Goal: Information Seeking & Learning: Compare options

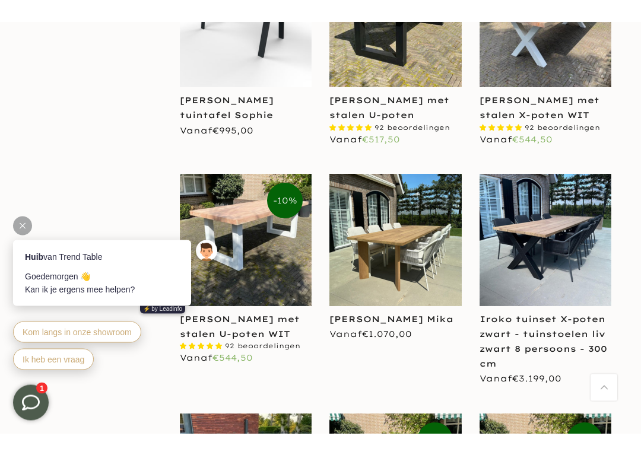
scroll to position [847, 0]
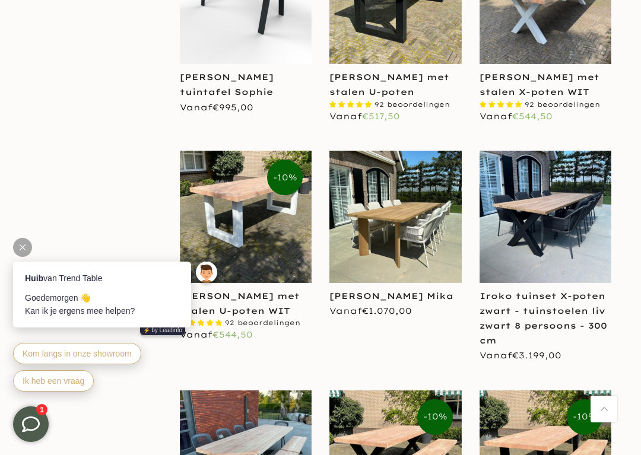
click at [375, 247] on img at bounding box center [395, 217] width 132 height 132
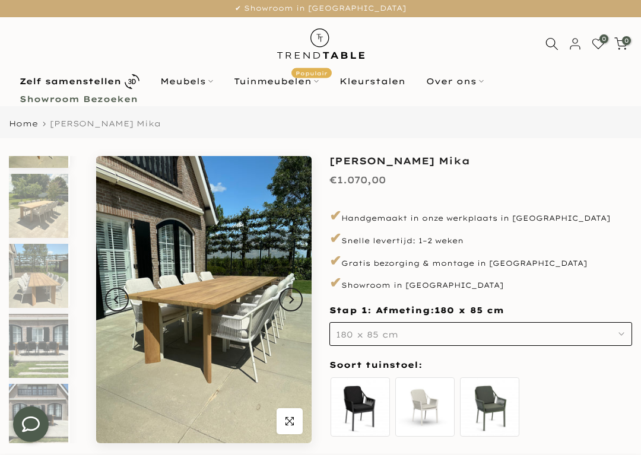
scroll to position [52, 2]
click at [612, 338] on button "180 x 85 cm" at bounding box center [480, 334] width 302 height 24
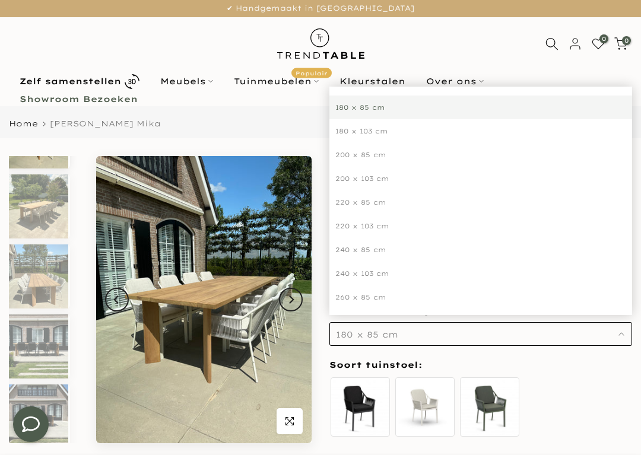
click at [378, 299] on div "260 x 85 cm" at bounding box center [480, 297] width 302 height 24
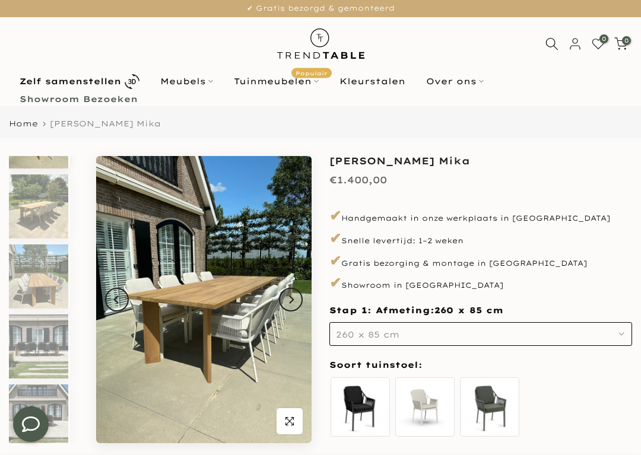
click at [163, 296] on img at bounding box center [203, 299] width 215 height 287
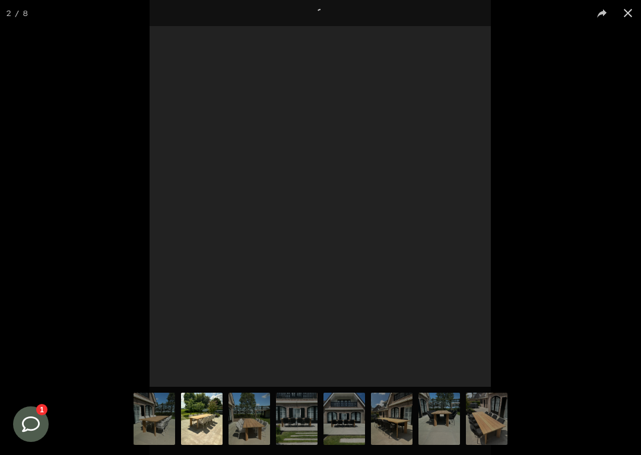
click at [476, 410] on img at bounding box center [487, 420] width 42 height 55
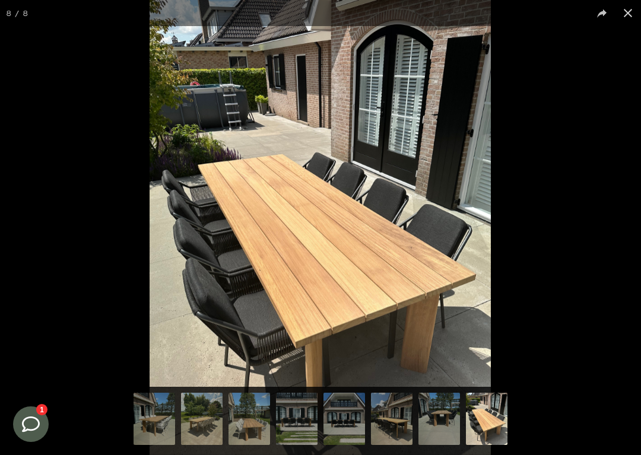
click at [163, 411] on img at bounding box center [154, 420] width 42 height 55
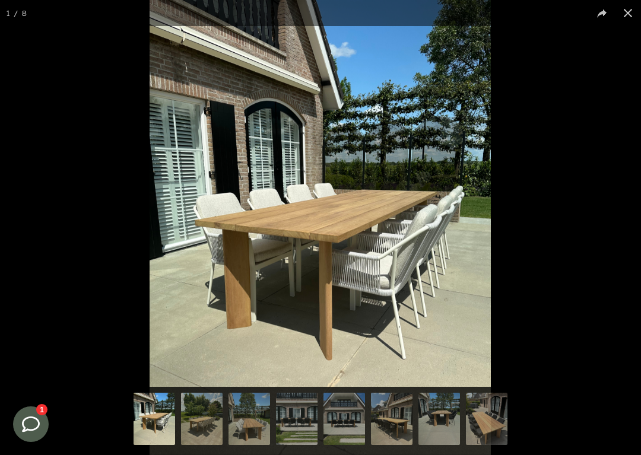
click at [212, 411] on img at bounding box center [202, 420] width 42 height 55
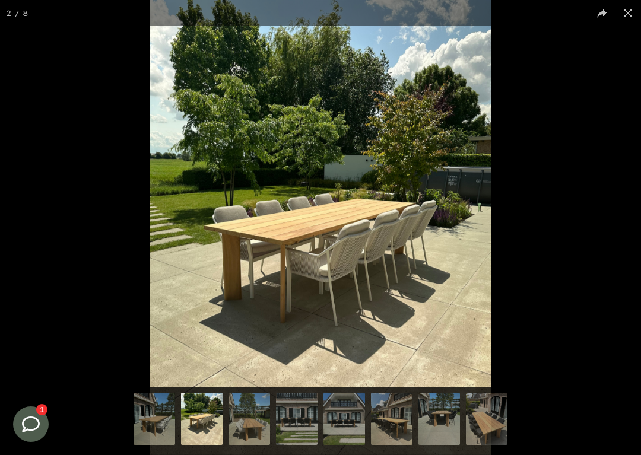
click at [262, 411] on img at bounding box center [249, 420] width 42 height 55
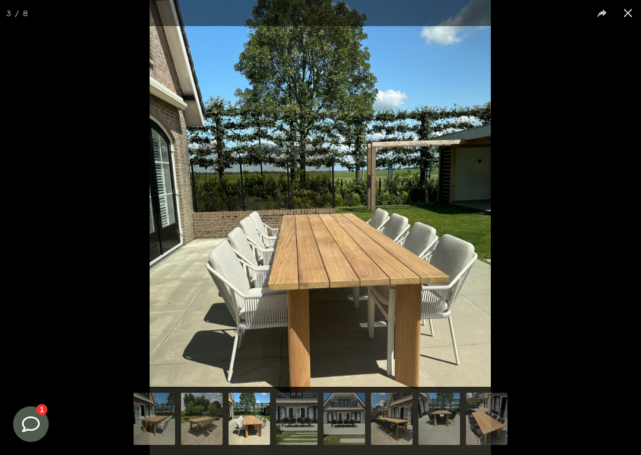
click at [346, 411] on img at bounding box center [344, 420] width 42 height 55
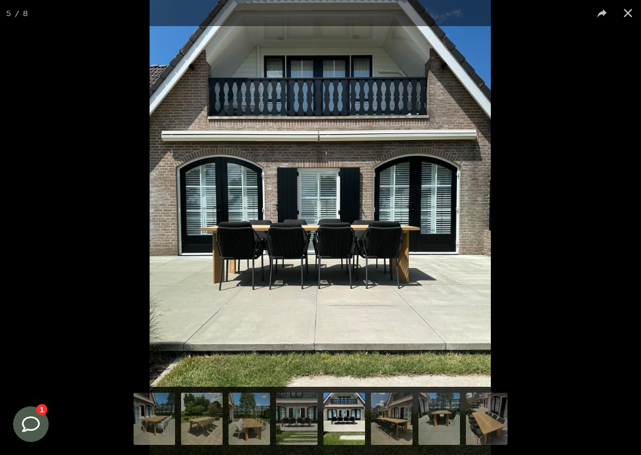
click at [382, 411] on img at bounding box center [392, 420] width 42 height 55
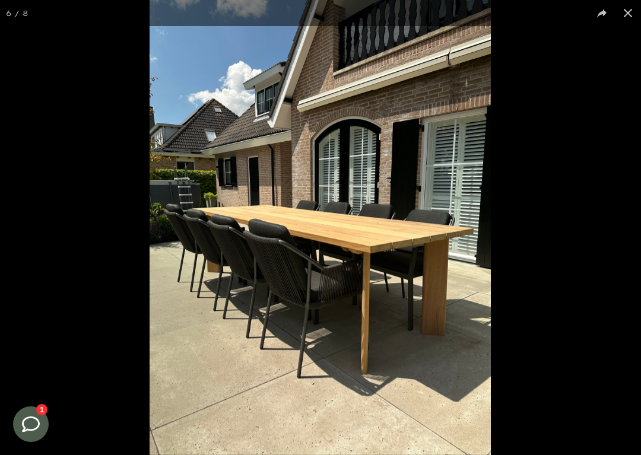
click at [619, 15] on button at bounding box center [627, 13] width 26 height 26
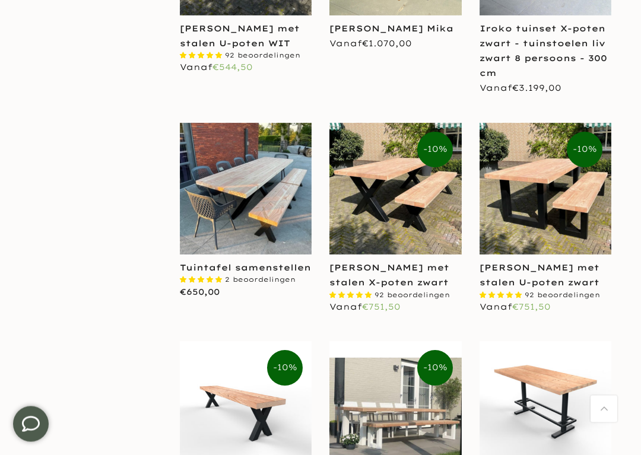
scroll to position [1114, 0]
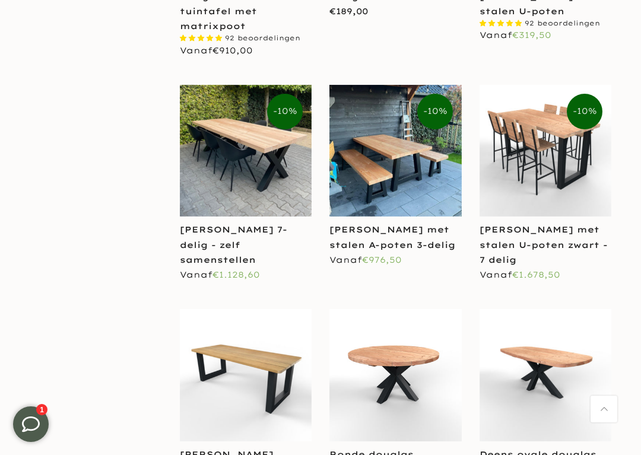
scroll to position [2056, 0]
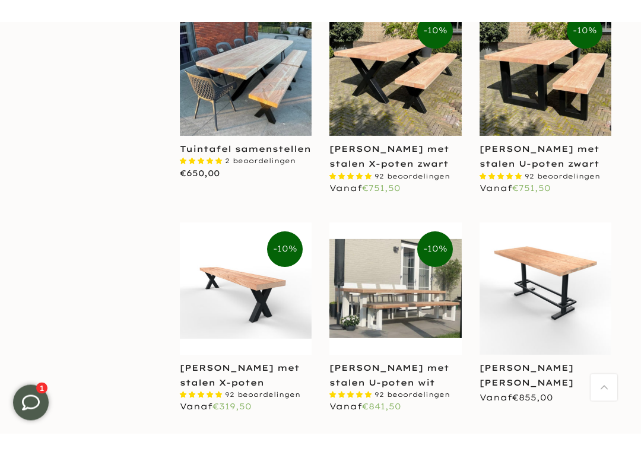
scroll to position [1050, 0]
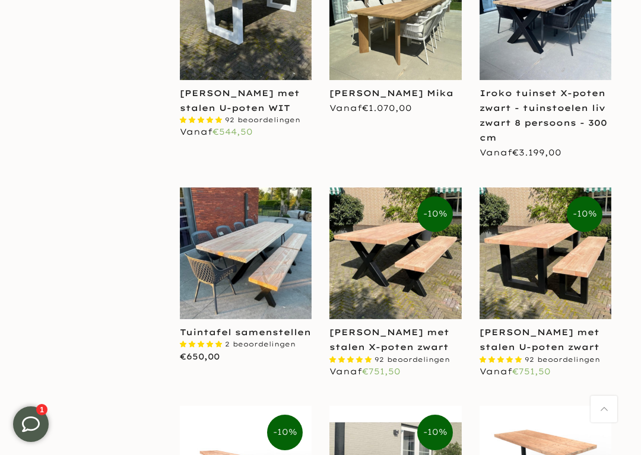
click at [253, 335] on link "Tuintafel samenstellen" at bounding box center [245, 332] width 131 height 11
click at [257, 213] on img at bounding box center [246, 253] width 132 height 132
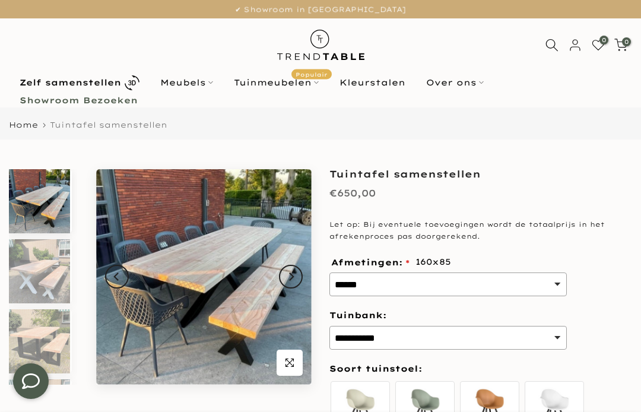
click at [548, 281] on select "**********" at bounding box center [447, 284] width 237 height 24
click at [551, 284] on select "**********" at bounding box center [447, 284] width 237 height 24
select select "*******"
click at [544, 340] on select "**********" at bounding box center [447, 338] width 237 height 24
select select "******"
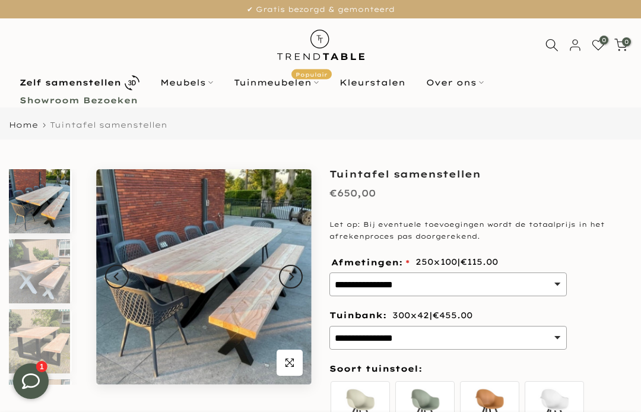
click at [553, 332] on select "**********" at bounding box center [447, 338] width 237 height 24
select select
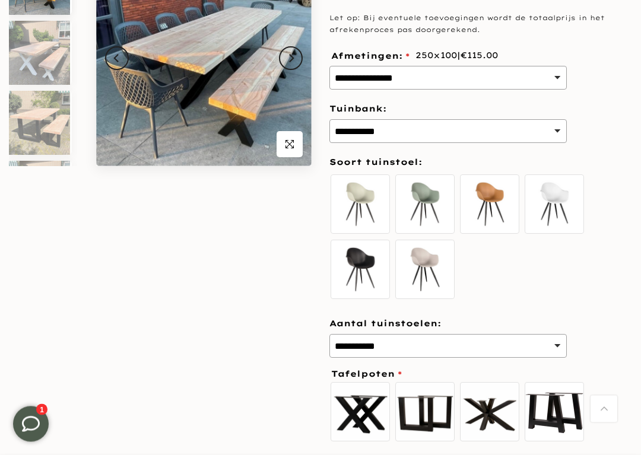
click at [547, 342] on select "**********" at bounding box center [447, 347] width 237 height 24
select select "*"
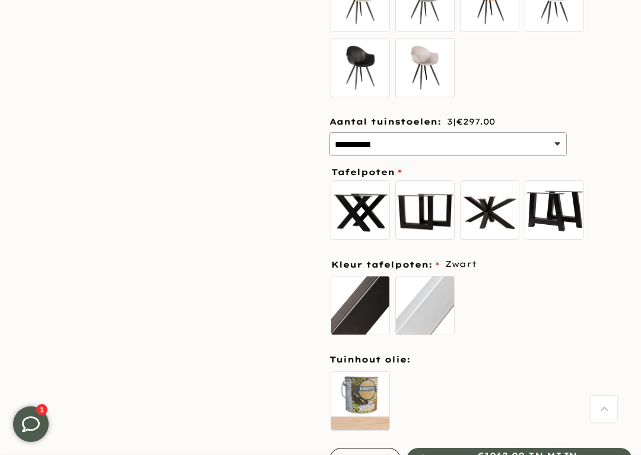
scroll to position [427, 0]
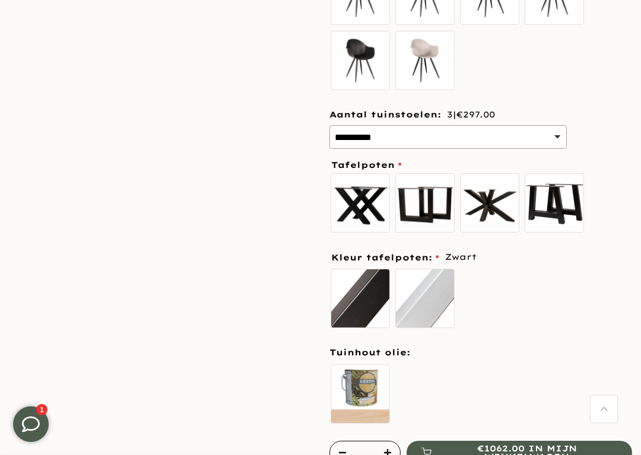
click at [425, 300] on label "Wit" at bounding box center [424, 298] width 59 height 59
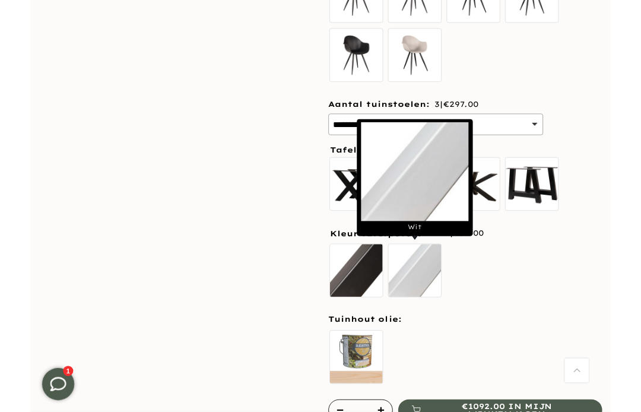
scroll to position [421, 0]
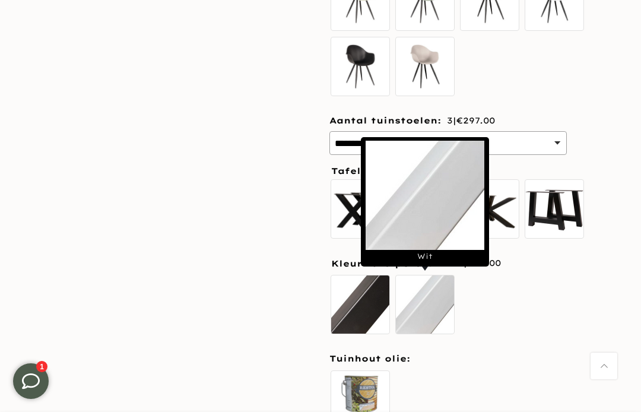
click at [553, 211] on label "A-poot" at bounding box center [553, 208] width 59 height 59
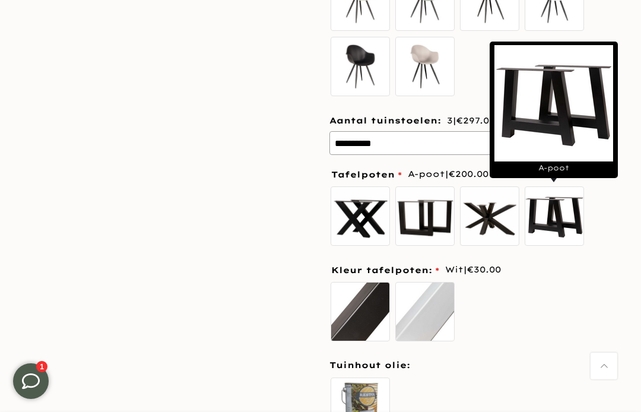
click at [553, 219] on label "A-poot" at bounding box center [553, 215] width 59 height 59
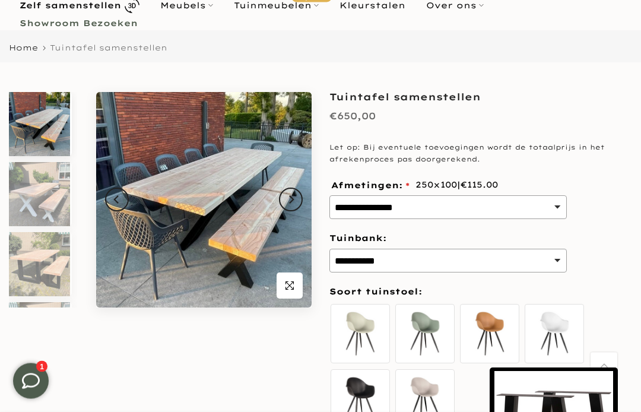
scroll to position [77, 0]
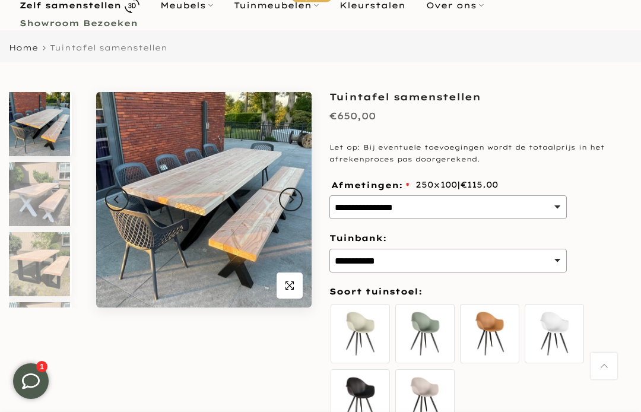
click at [38, 192] on img at bounding box center [39, 194] width 61 height 64
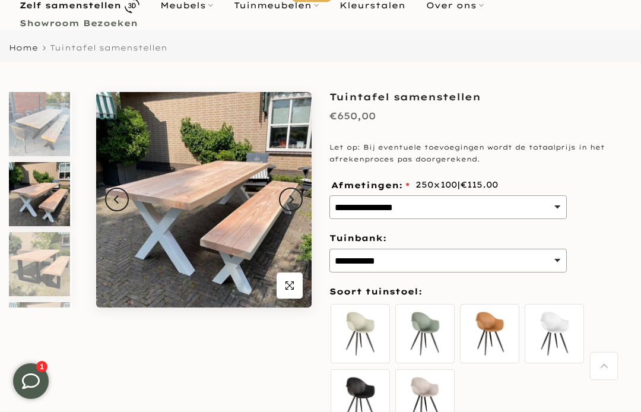
scroll to position [0, 0]
click at [550, 259] on select "**********" at bounding box center [447, 261] width 237 height 24
click at [556, 259] on select "**********" at bounding box center [447, 261] width 237 height 24
select select "******"
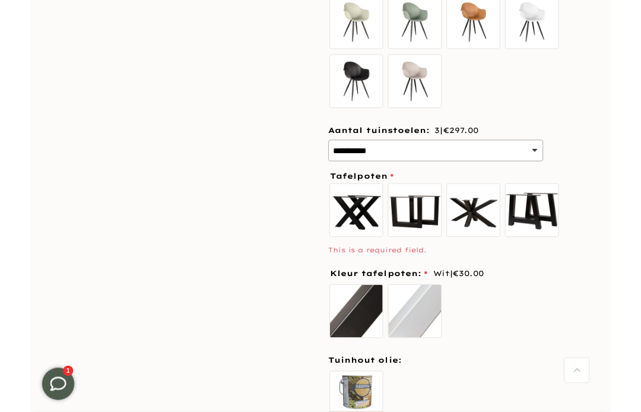
scroll to position [381, 0]
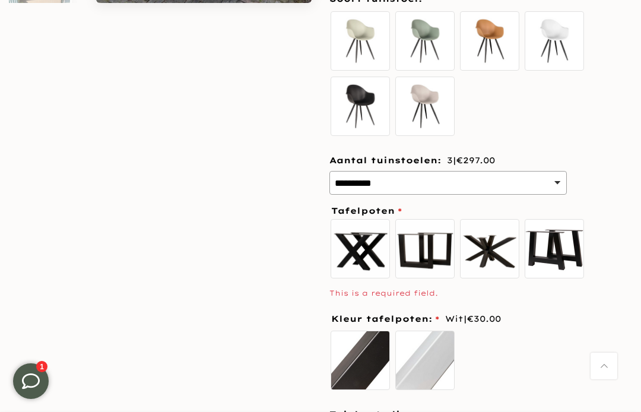
click at [556, 181] on select "**********" at bounding box center [447, 183] width 237 height 24
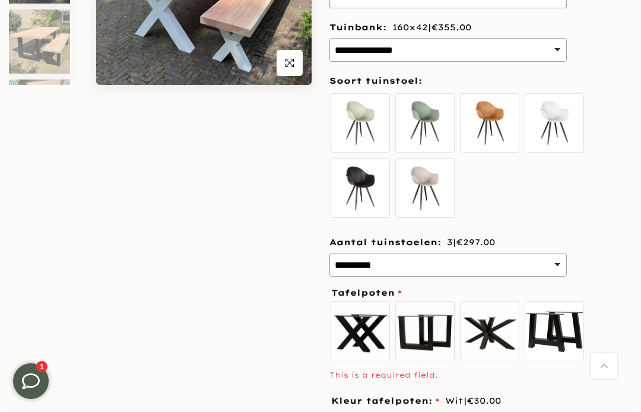
scroll to position [298, 0]
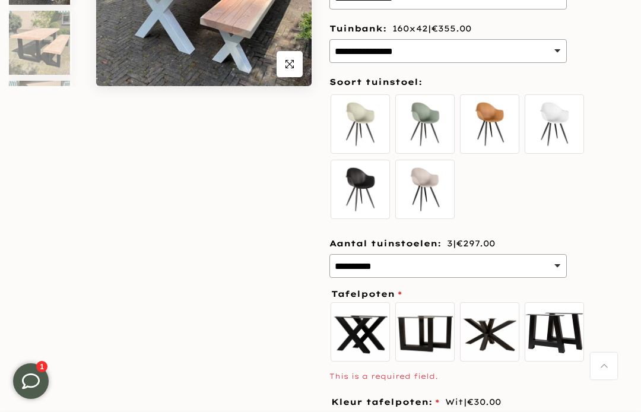
click at [633, 225] on div "**********" at bounding box center [480, 276] width 306 height 617
click at [556, 265] on select "**********" at bounding box center [447, 266] width 237 height 24
select select
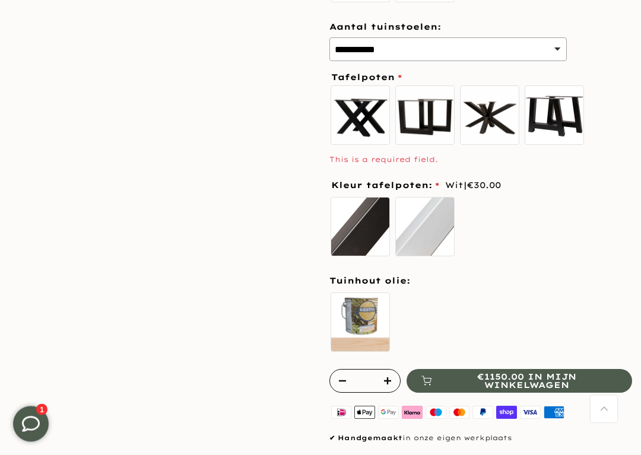
scroll to position [515, 0]
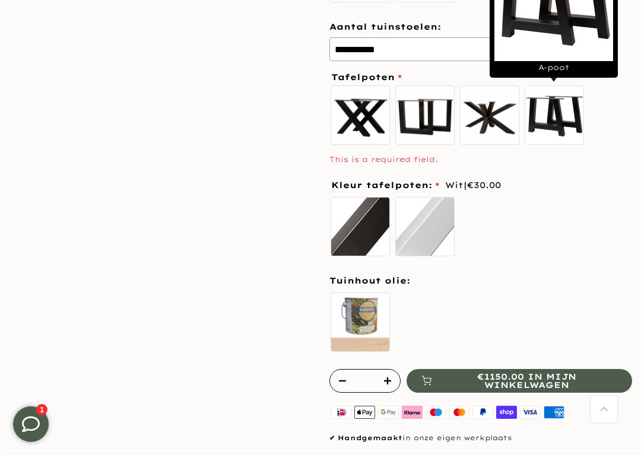
click at [550, 117] on label "A-poot" at bounding box center [553, 114] width 59 height 59
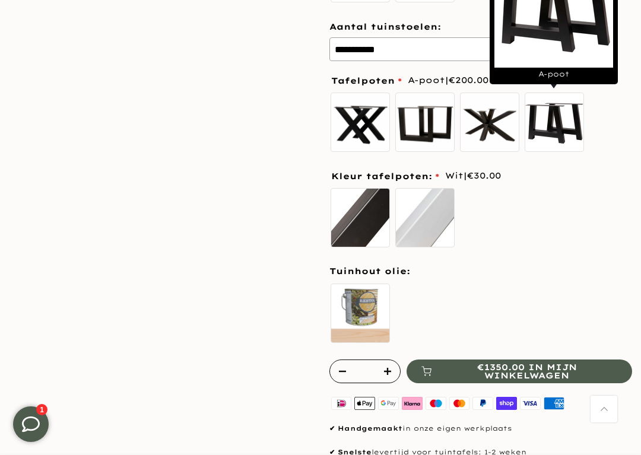
click at [566, 250] on div "**********" at bounding box center [480, 55] width 306 height 608
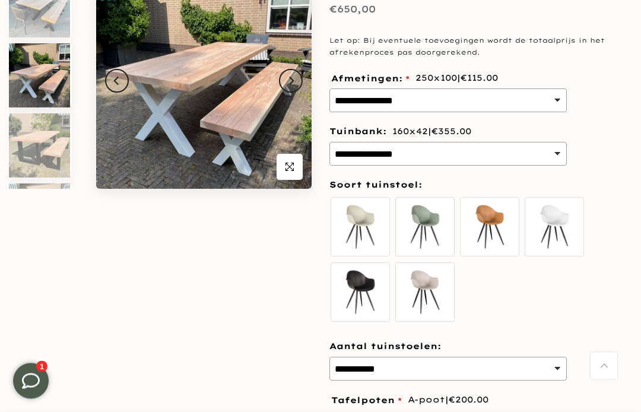
click at [554, 152] on select "**********" at bounding box center [447, 154] width 237 height 24
select select
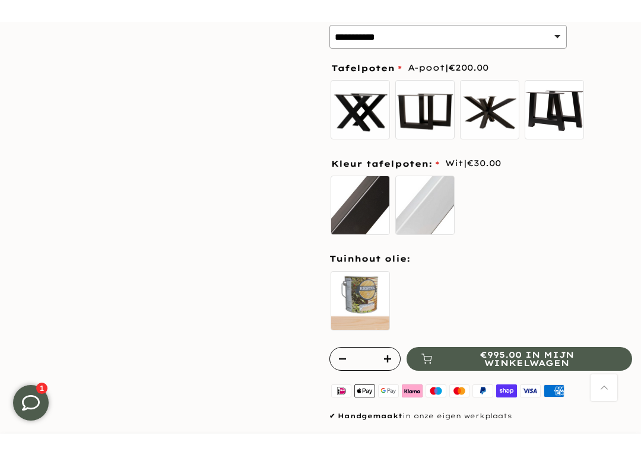
scroll to position [550, 0]
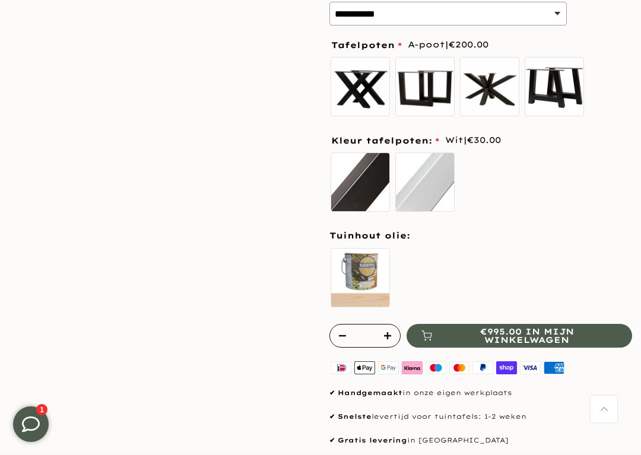
click at [359, 268] on label "Douglas tuinhout olie" at bounding box center [359, 277] width 59 height 59
click at [594, 267] on div "Douglas tuinhout olie" at bounding box center [480, 280] width 302 height 66
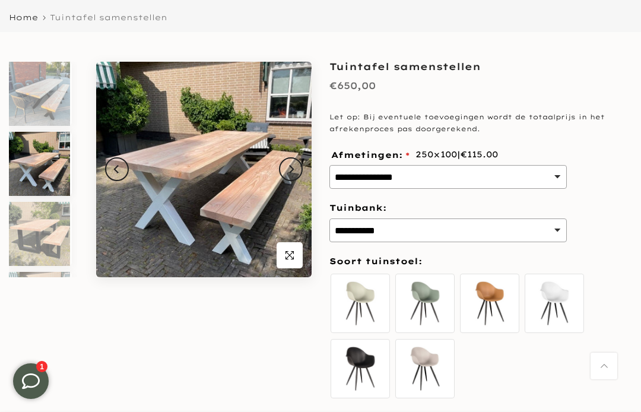
scroll to position [107, 0]
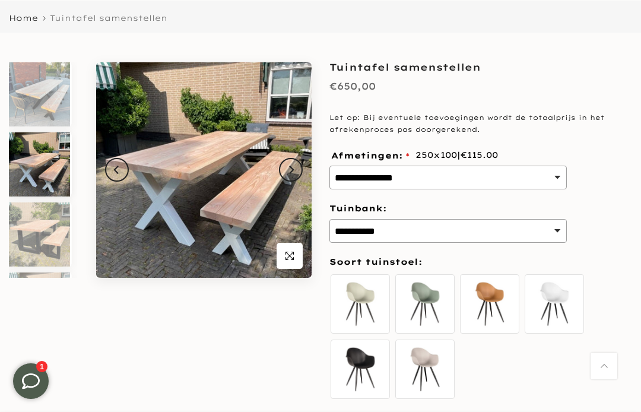
click at [36, 152] on img at bounding box center [39, 164] width 61 height 64
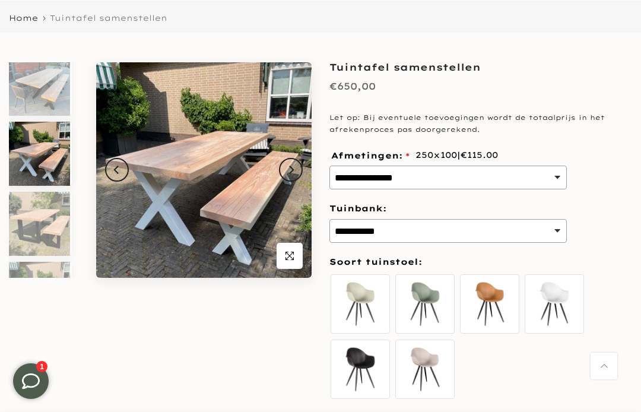
click at [122, 170] on button "Previous" at bounding box center [117, 170] width 24 height 24
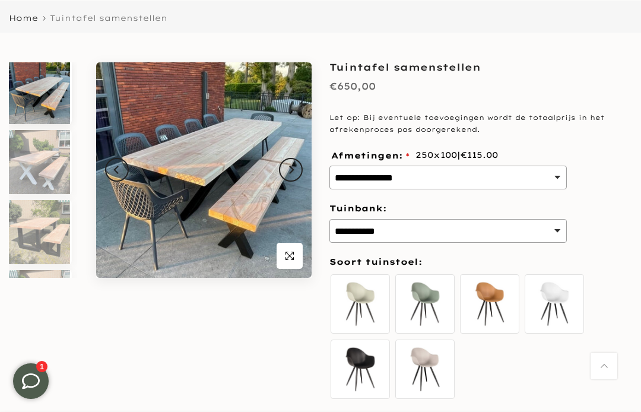
scroll to position [0, 0]
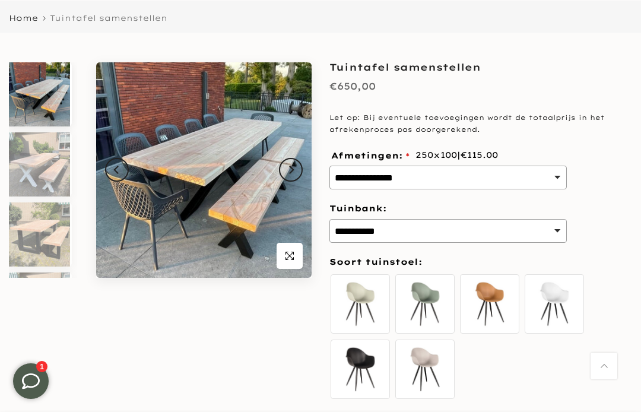
click at [122, 170] on button "Previous" at bounding box center [117, 170] width 24 height 24
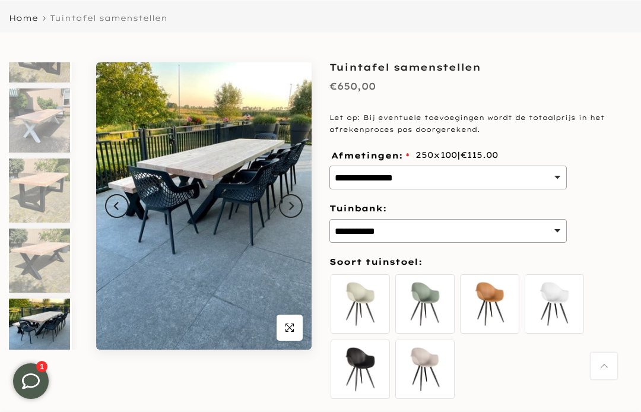
scroll to position [214, 0]
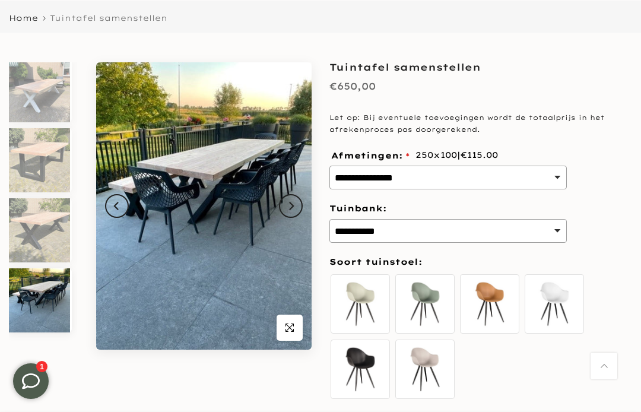
click at [129, 211] on img at bounding box center [203, 205] width 215 height 287
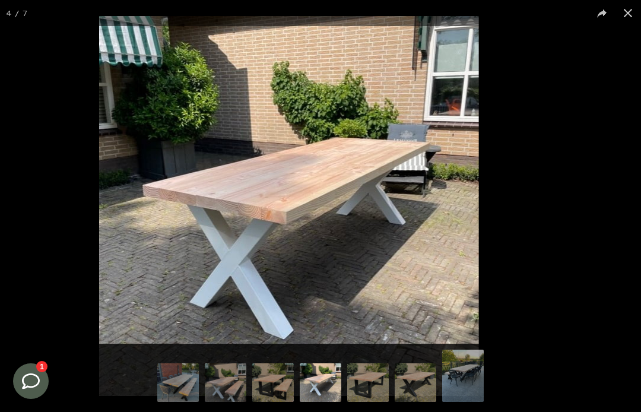
click at [138, 217] on img at bounding box center [289, 206] width 380 height 380
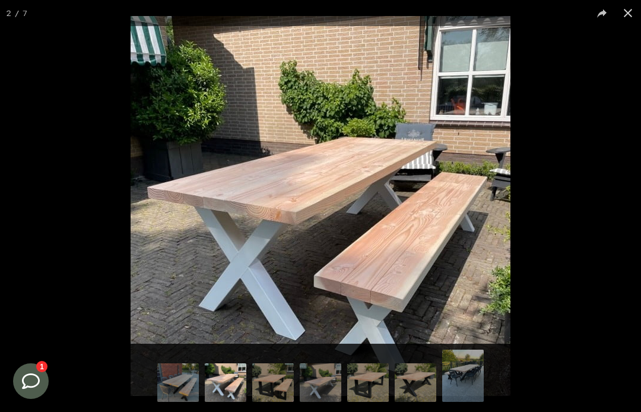
click at [127, 229] on div "2 / 7" at bounding box center [320, 206] width 641 height 412
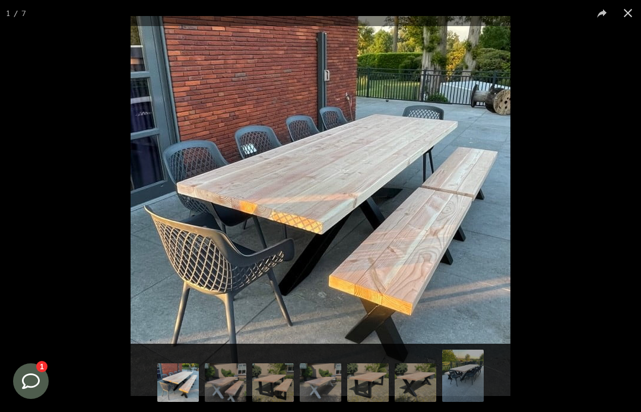
click at [626, 21] on button at bounding box center [627, 13] width 26 height 26
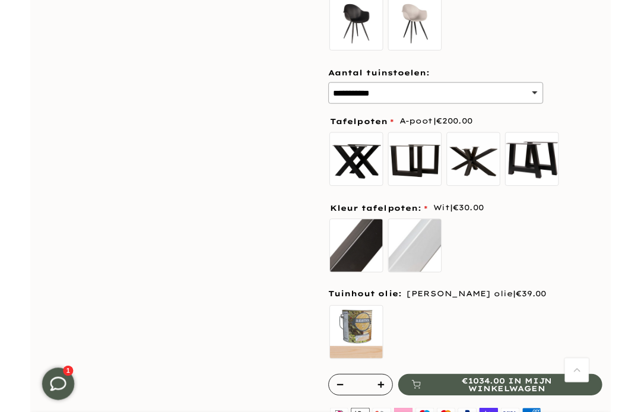
scroll to position [438, 0]
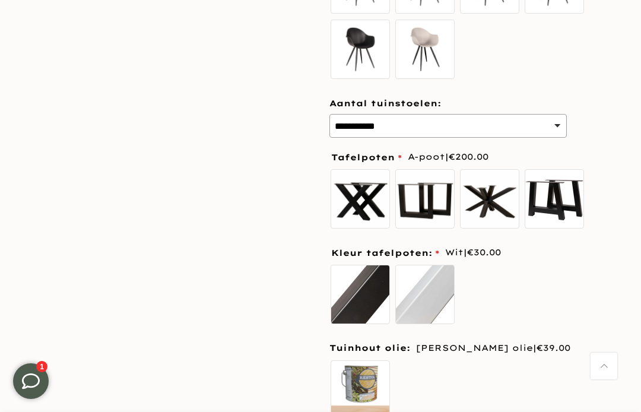
click at [481, 212] on label "Matrixpoot" at bounding box center [489, 198] width 59 height 59
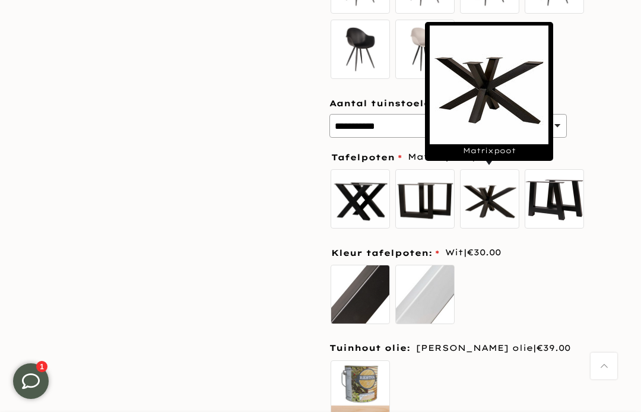
click at [556, 200] on label "A-poot" at bounding box center [553, 198] width 59 height 59
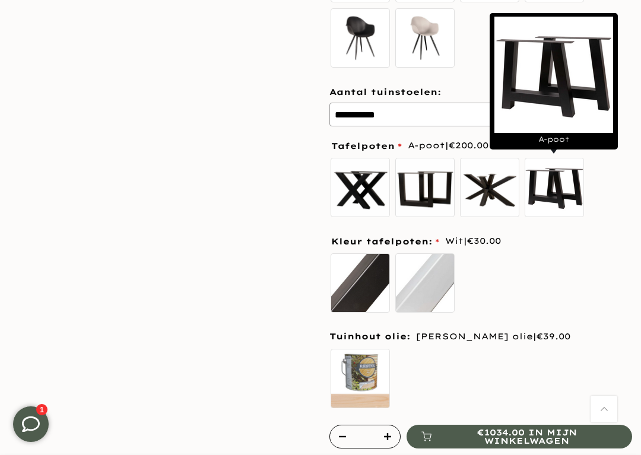
scroll to position [450, 0]
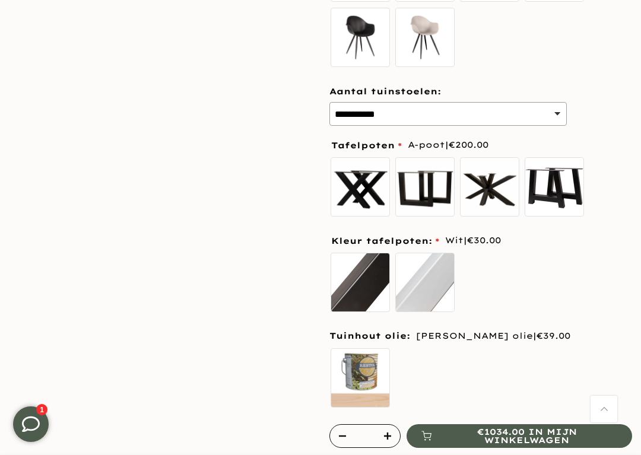
click at [609, 270] on div "Zwart Wit" at bounding box center [480, 284] width 302 height 66
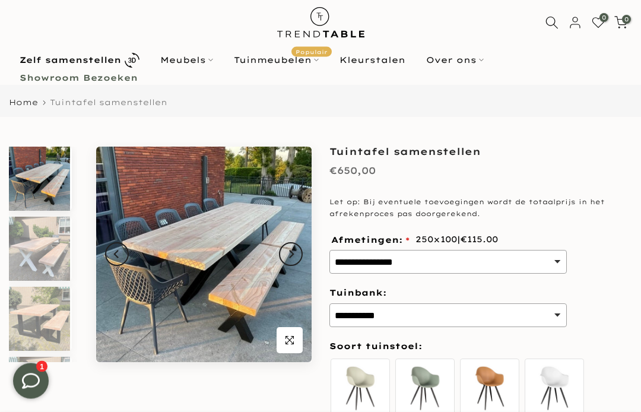
scroll to position [0, 0]
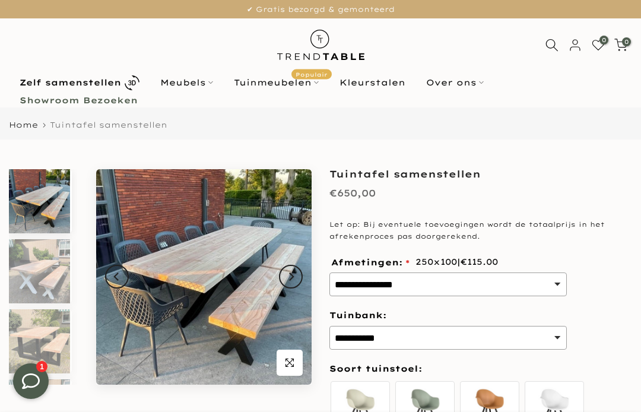
click at [380, 80] on html "Kleurstalen" at bounding box center [372, 82] width 87 height 14
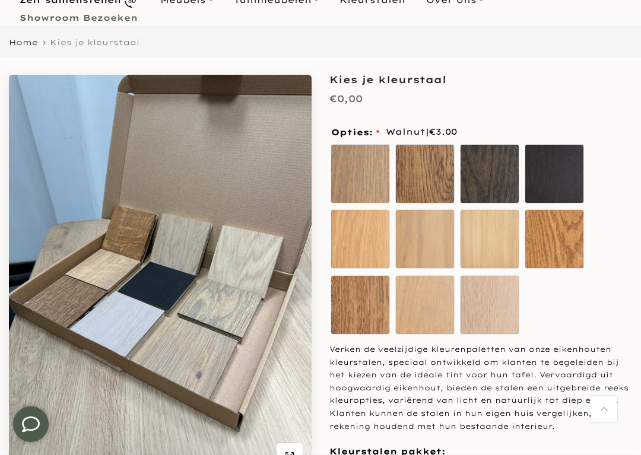
click at [486, 308] on label "Winter White" at bounding box center [489, 304] width 59 height 59
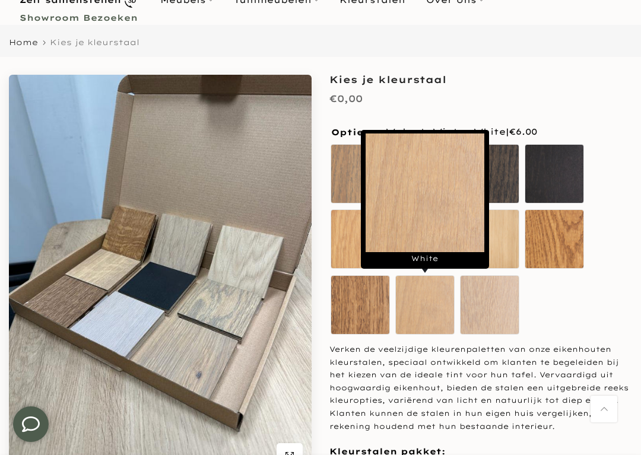
click at [423, 311] on label "White" at bounding box center [424, 304] width 59 height 59
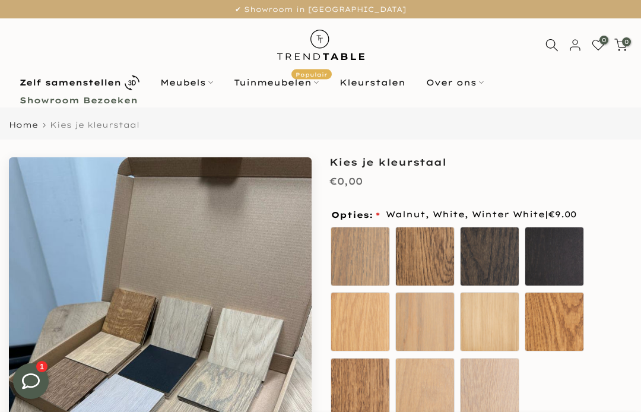
click at [265, 81] on html "Tuinmeubelen Populair" at bounding box center [276, 82] width 106 height 14
click at [269, 84] on html "Tuinmeubelen Populair" at bounding box center [276, 82] width 106 height 14
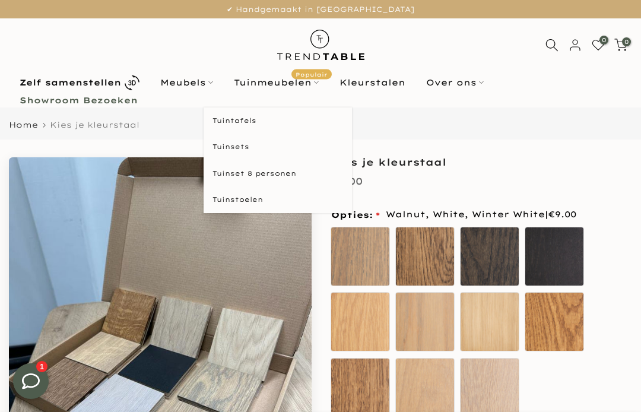
click at [233, 125] on html "Tuintafels" at bounding box center [277, 120] width 148 height 27
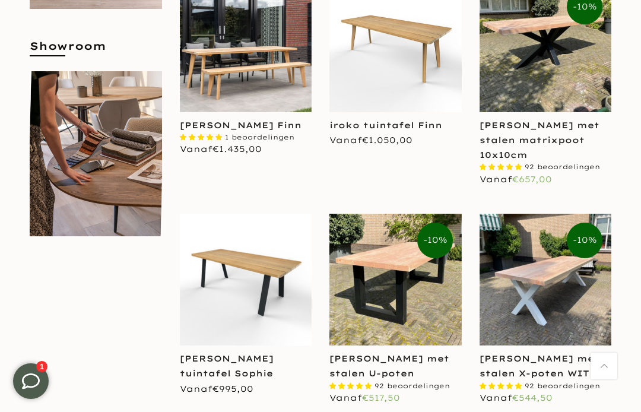
scroll to position [566, 0]
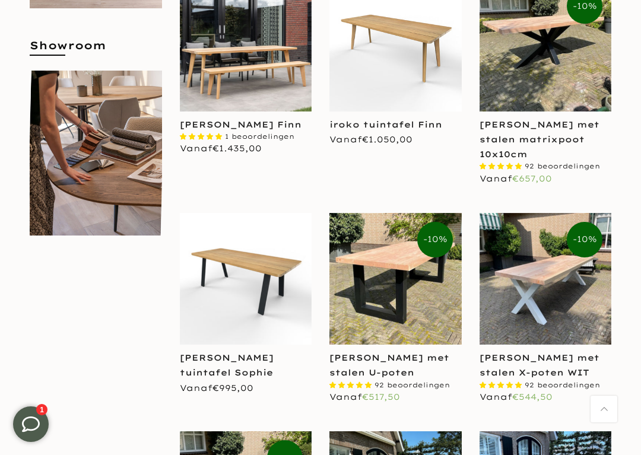
click at [238, 266] on img at bounding box center [246, 279] width 132 height 132
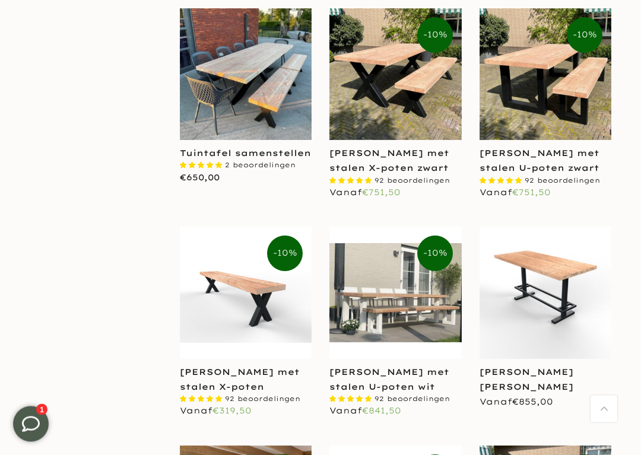
scroll to position [1235, 0]
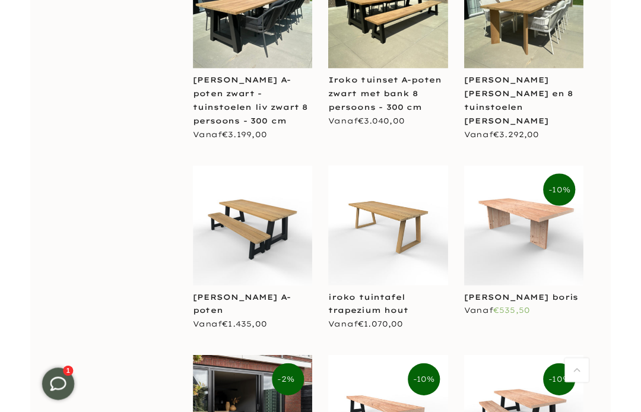
scroll to position [2886, 0]
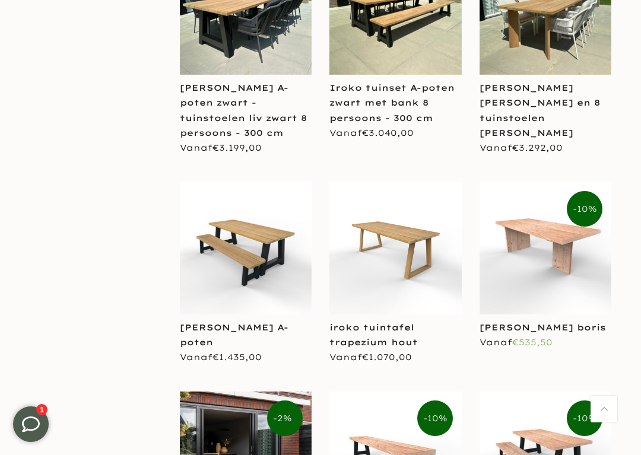
click at [389, 238] on img at bounding box center [395, 248] width 132 height 132
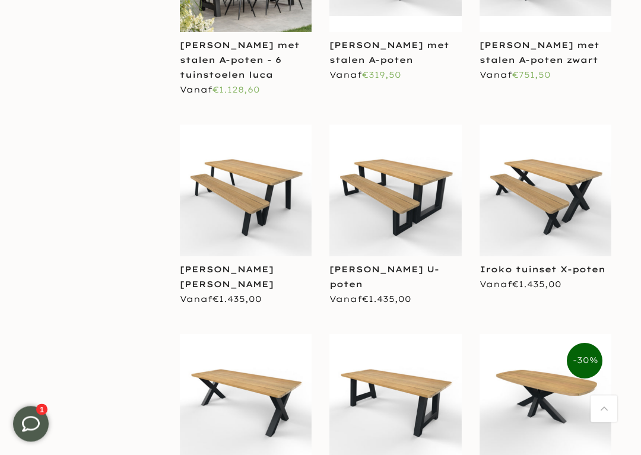
scroll to position [3378, 0]
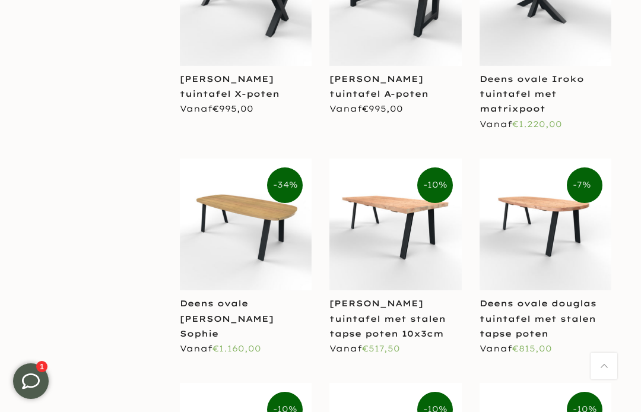
scroll to position [3777, 0]
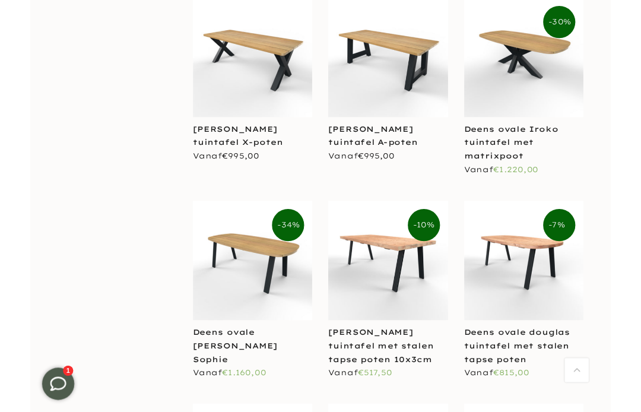
scroll to position [3715, 0]
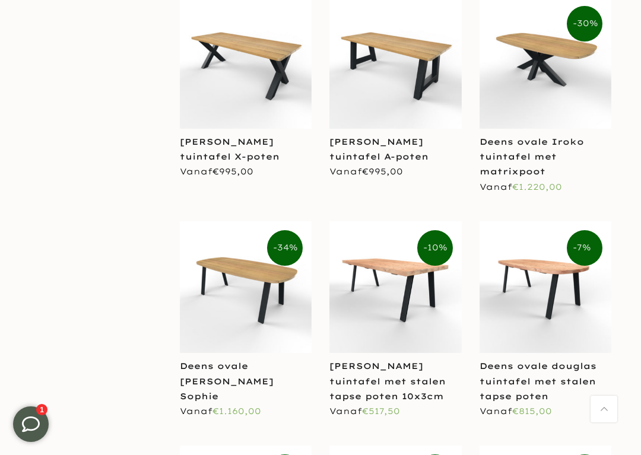
click at [225, 262] on img at bounding box center [246, 287] width 132 height 132
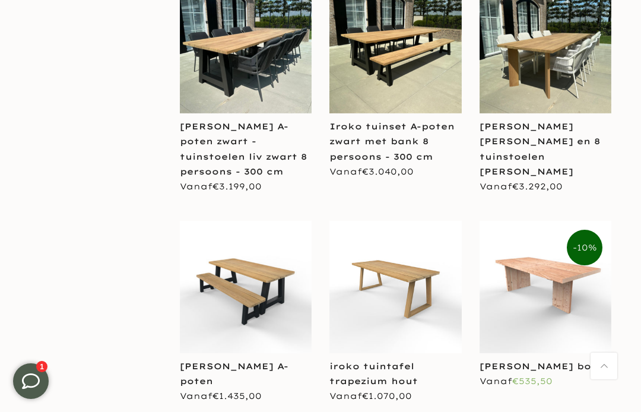
scroll to position [2849, 0]
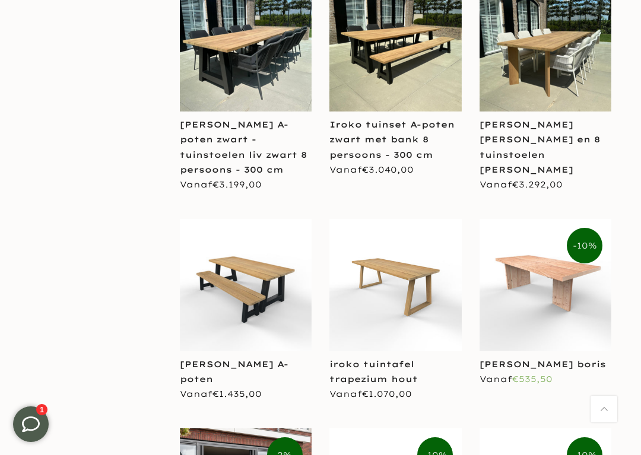
click at [535, 266] on img at bounding box center [545, 285] width 132 height 132
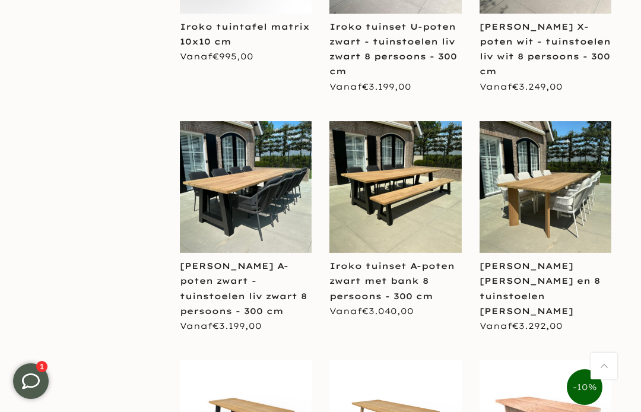
scroll to position [2708, 0]
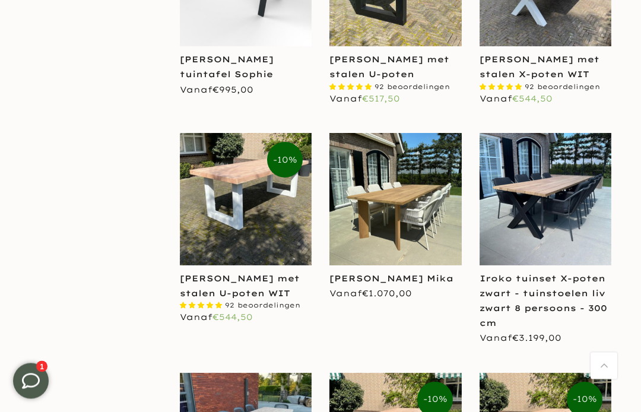
scroll to position [860, 0]
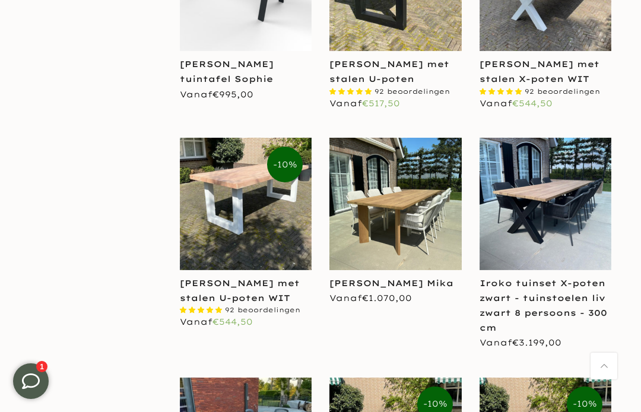
click at [418, 231] on img at bounding box center [395, 204] width 132 height 132
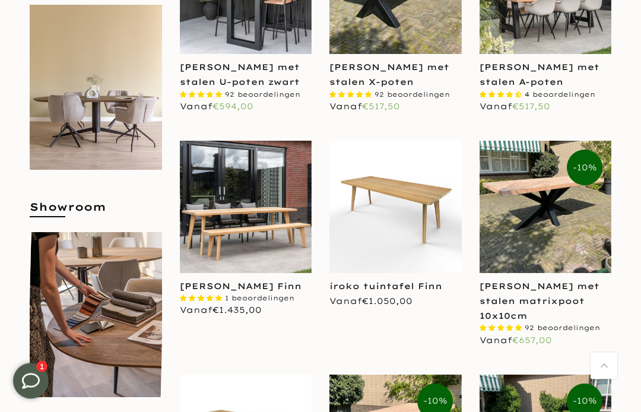
scroll to position [429, 0]
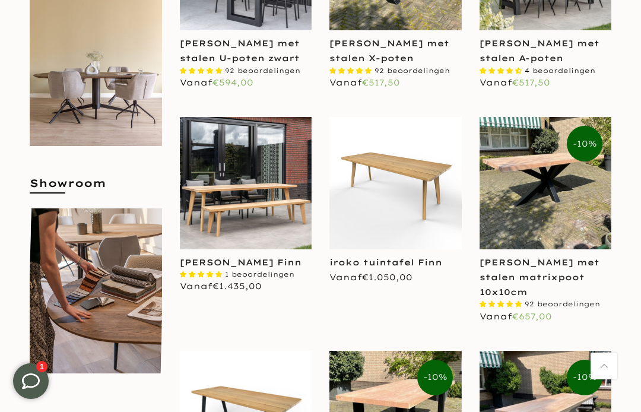
click at [403, 174] on img at bounding box center [395, 183] width 132 height 132
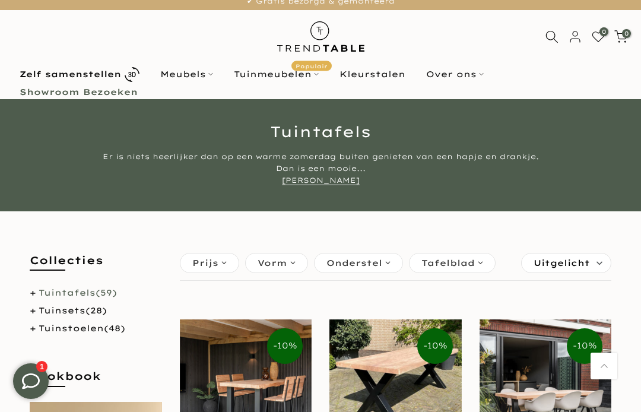
scroll to position [0, 0]
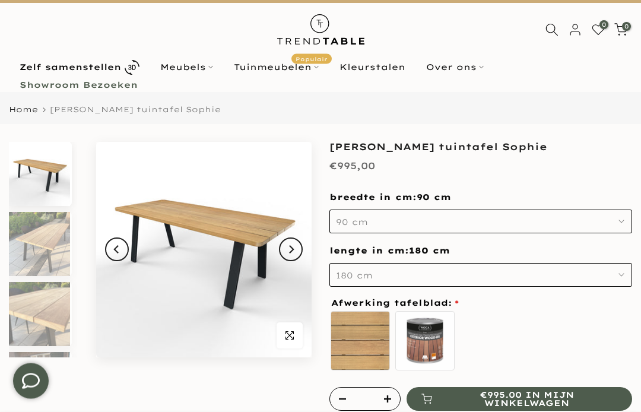
scroll to position [15, 0]
click at [39, 236] on img at bounding box center [39, 244] width 61 height 64
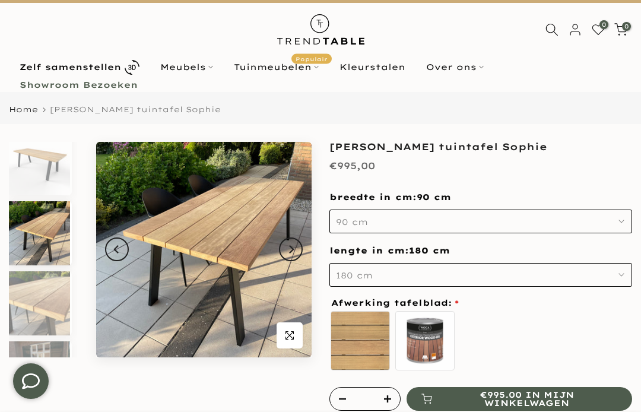
click at [126, 256] on button "Previous" at bounding box center [117, 249] width 24 height 24
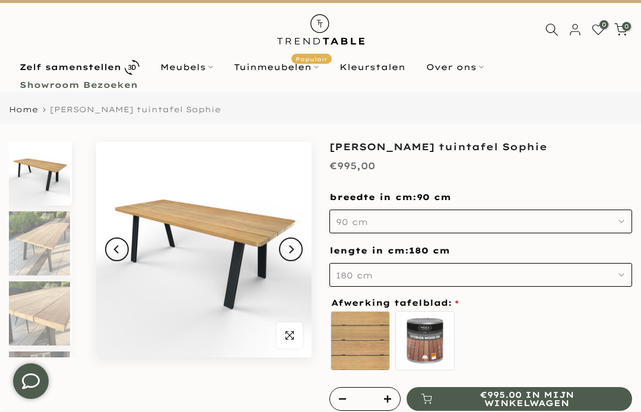
scroll to position [0, 0]
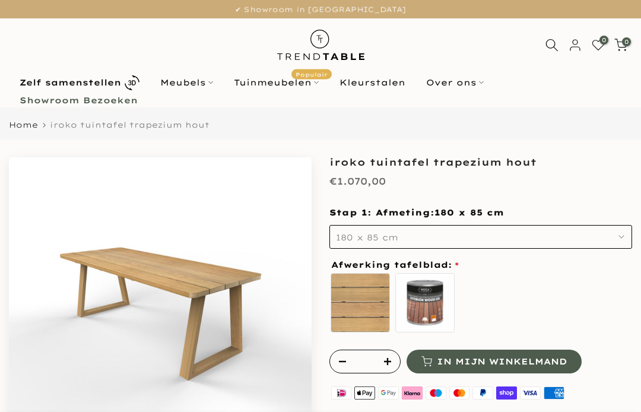
click at [615, 241] on button "180 x 85 cm" at bounding box center [480, 237] width 302 height 24
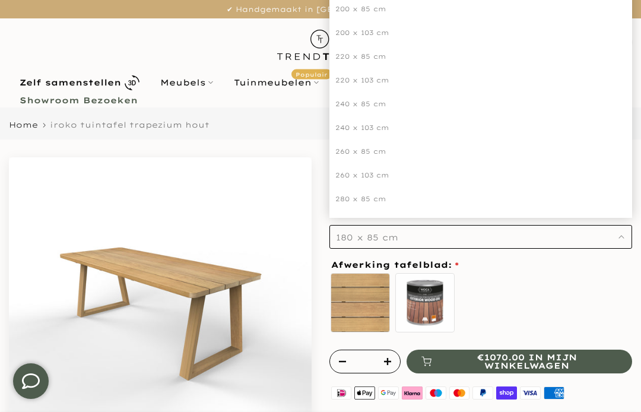
scroll to position [49, 0]
click at [351, 177] on div "260 x 103 cm" at bounding box center [480, 175] width 302 height 24
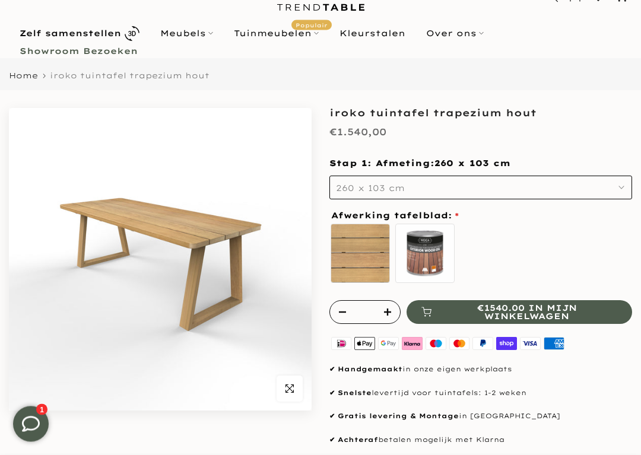
scroll to position [49, 0]
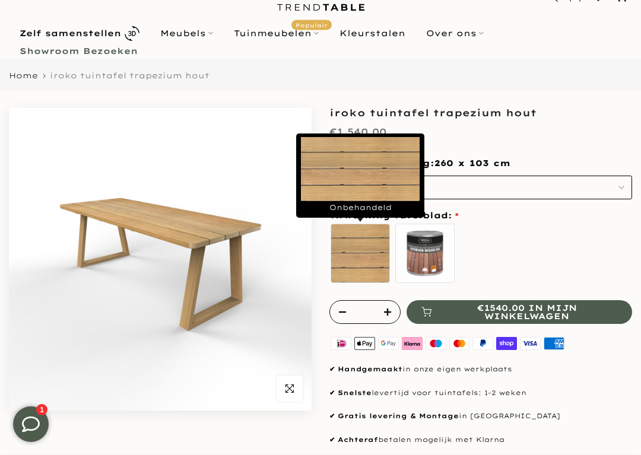
click at [362, 250] on label "Onbehandeld" at bounding box center [359, 253] width 59 height 59
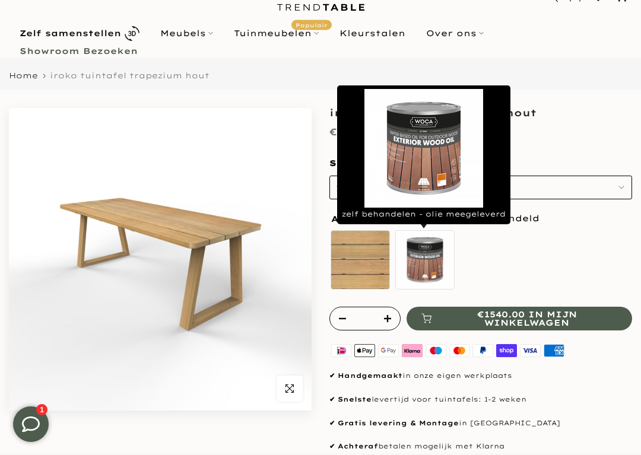
click at [421, 249] on label "zelf behandelen - olie meegeleverd" at bounding box center [424, 259] width 59 height 59
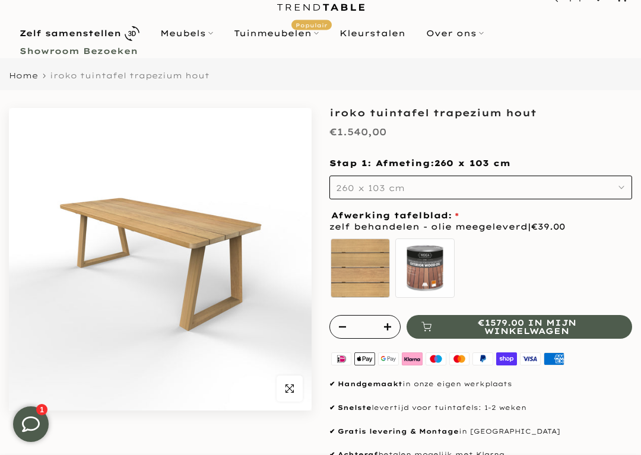
click at [604, 275] on div "Onbehandeld zelf behandelen - olie meegeleverd" at bounding box center [480, 270] width 302 height 66
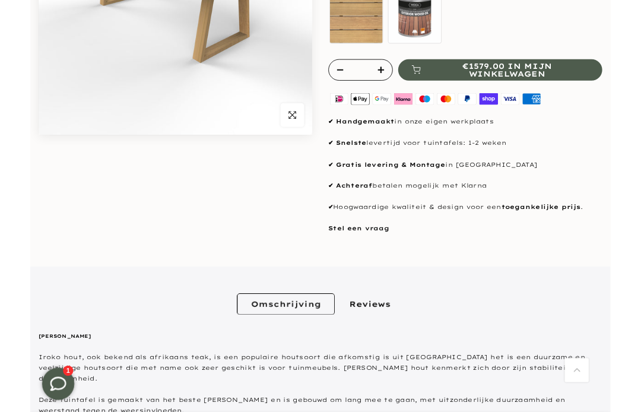
scroll to position [0, 0]
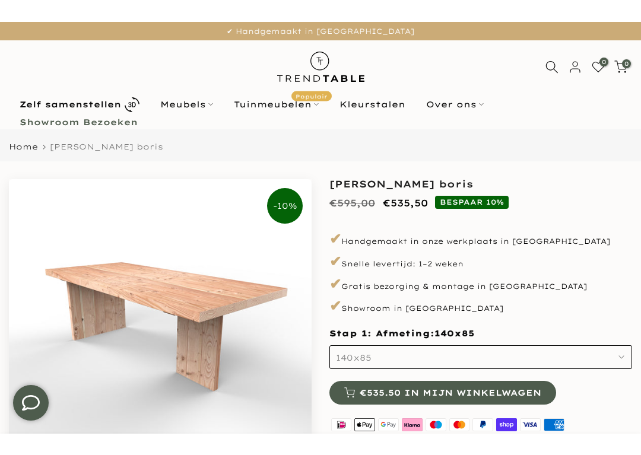
scroll to position [36, 0]
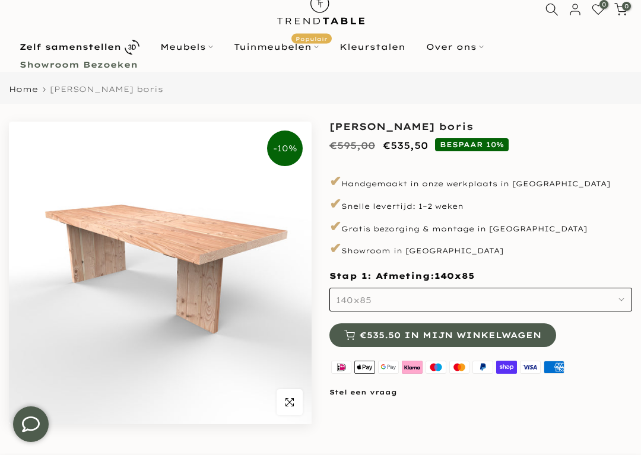
click at [614, 304] on button "140x85" at bounding box center [480, 300] width 302 height 24
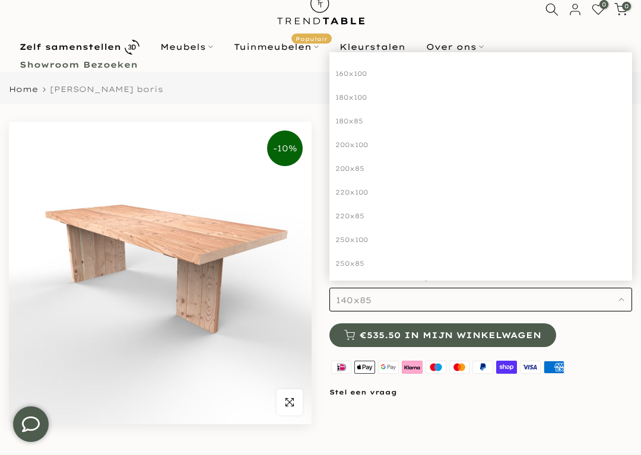
scroll to position [71, 0]
click at [361, 240] on div "250x100" at bounding box center [480, 239] width 302 height 24
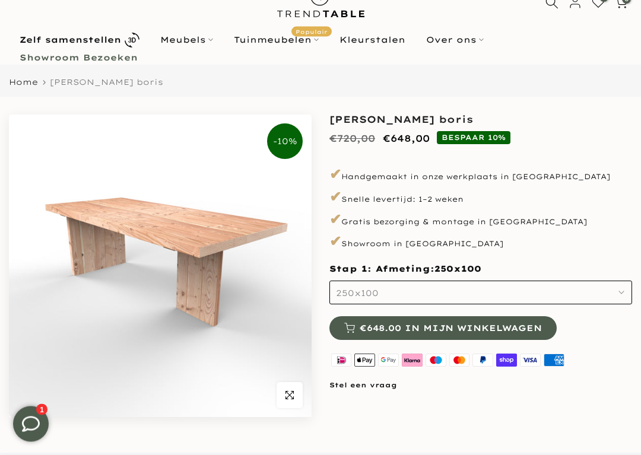
scroll to position [43, 0]
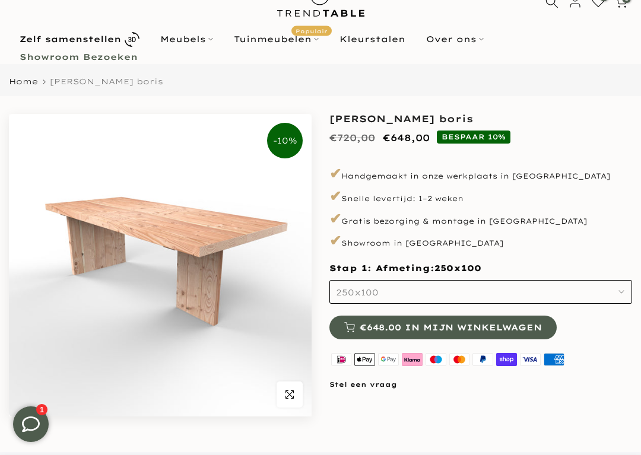
click at [83, 255] on img at bounding box center [160, 265] width 302 height 302
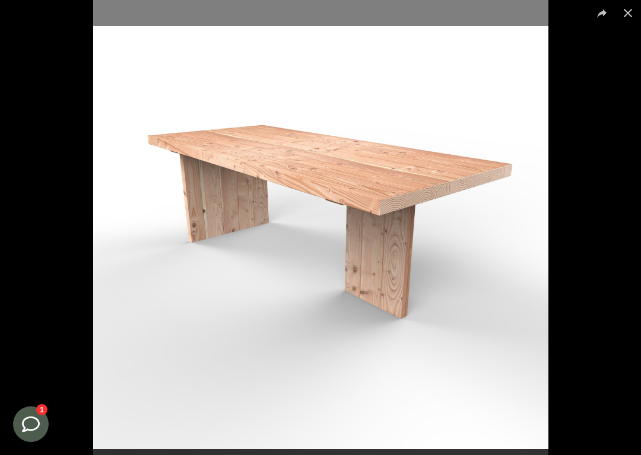
click at [621, 20] on button at bounding box center [627, 13] width 26 height 26
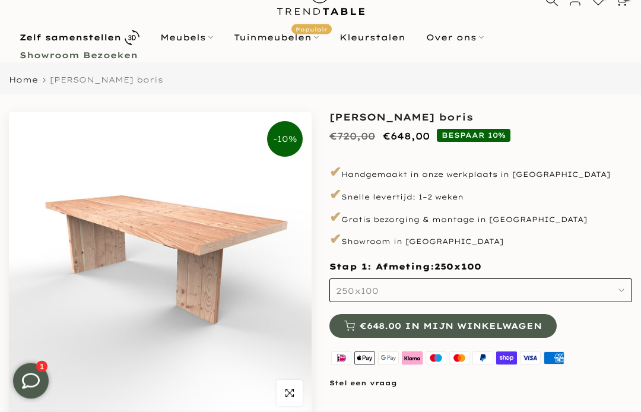
scroll to position [45, 0]
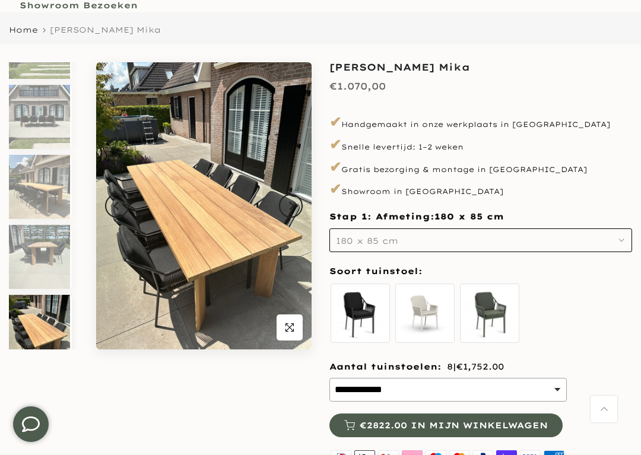
scroll to position [284, 0]
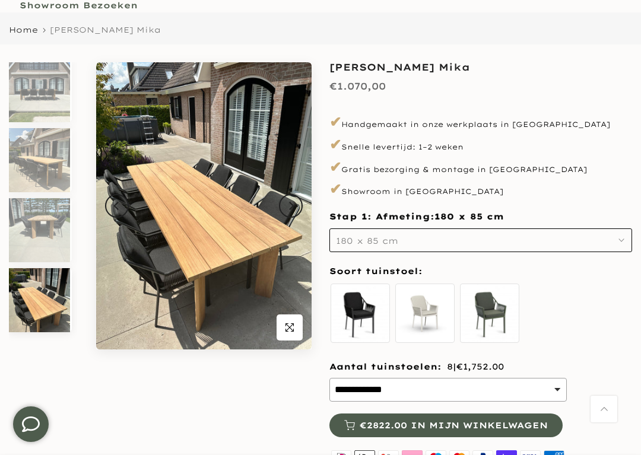
click at [287, 321] on span "button" at bounding box center [289, 327] width 26 height 26
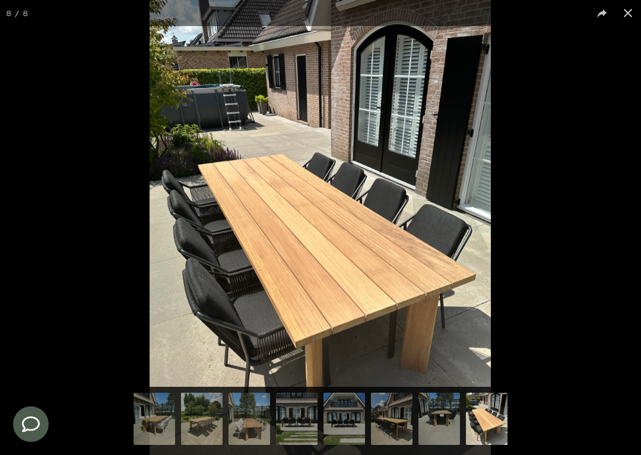
click at [253, 411] on img at bounding box center [249, 420] width 42 height 55
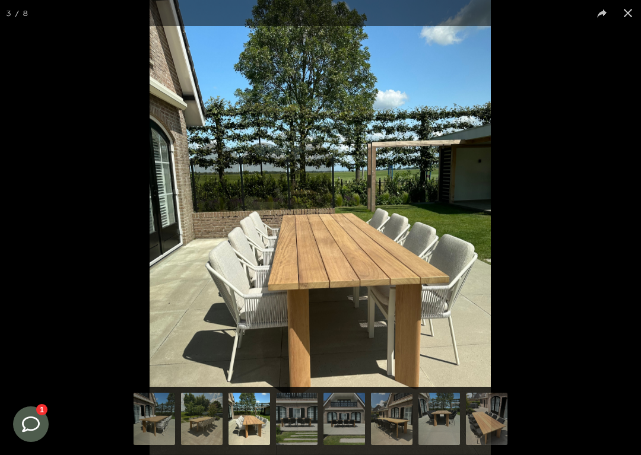
click at [476, 411] on img at bounding box center [487, 420] width 42 height 55
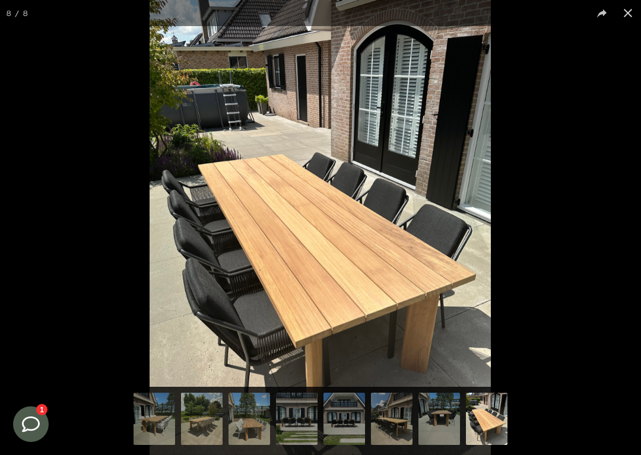
click at [625, 21] on button at bounding box center [627, 13] width 26 height 26
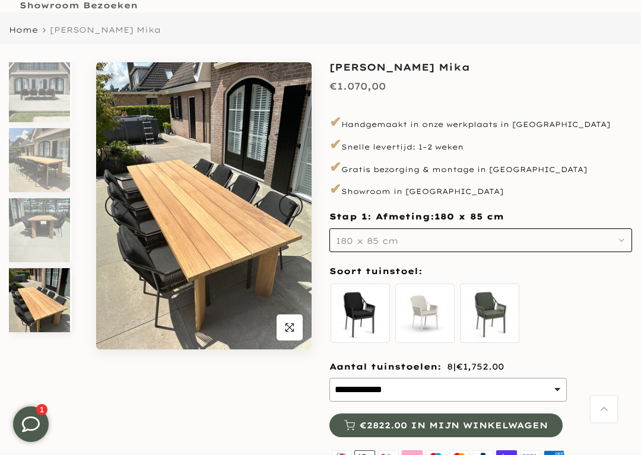
click at [616, 240] on button "180 x 85 cm" at bounding box center [480, 240] width 302 height 24
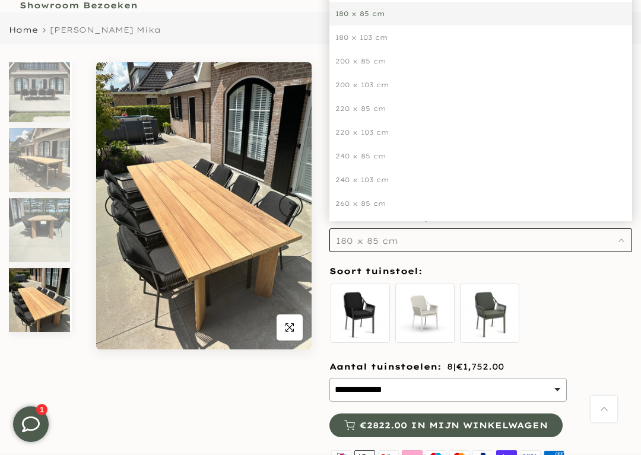
click at [380, 178] on div "240 x 103 cm" at bounding box center [480, 180] width 302 height 24
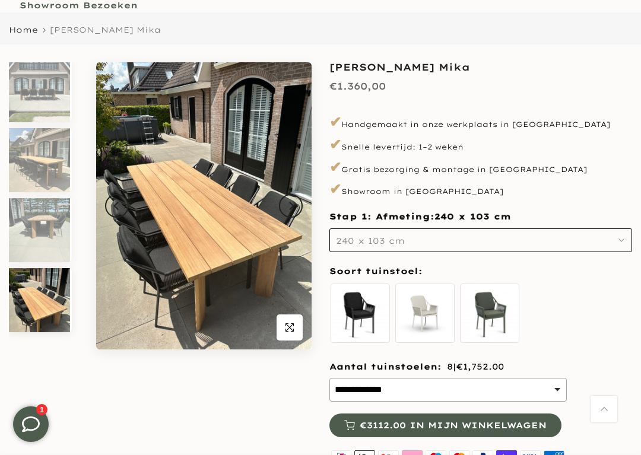
click at [357, 181] on p "✔ Showroom in [GEOGRAPHIC_DATA]" at bounding box center [480, 189] width 302 height 20
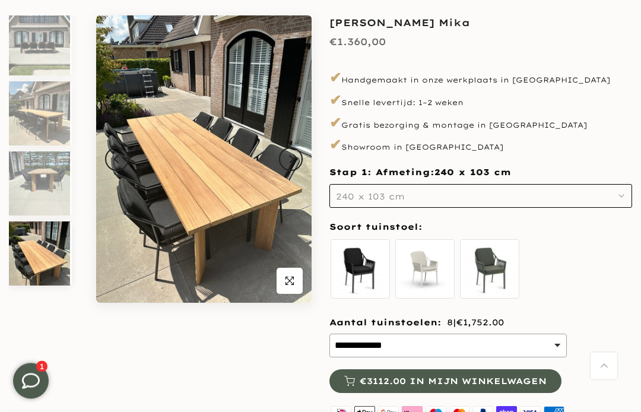
scroll to position [119, 0]
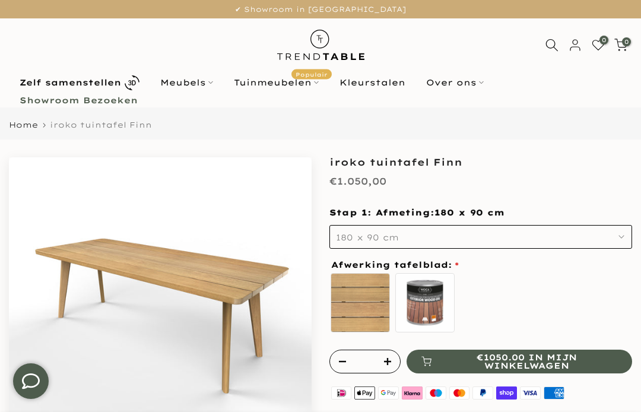
click at [620, 238] on icon "button" at bounding box center [621, 237] width 6 height 6
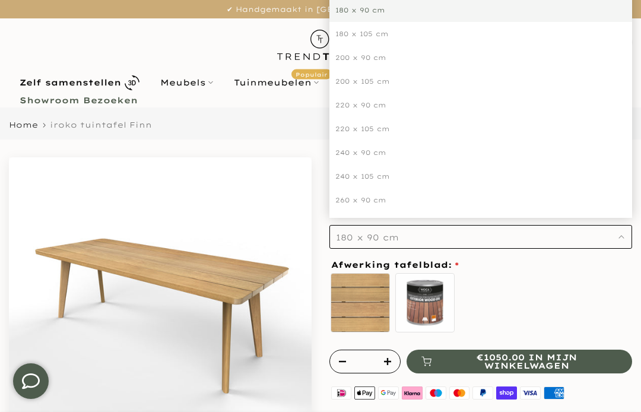
click at [383, 177] on div "240 x 105 cm" at bounding box center [480, 176] width 302 height 24
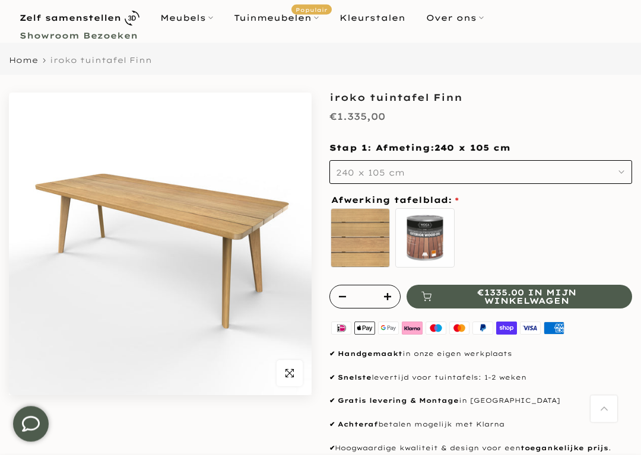
scroll to position [65, 0]
click at [286, 375] on icon "button" at bounding box center [289, 372] width 8 height 9
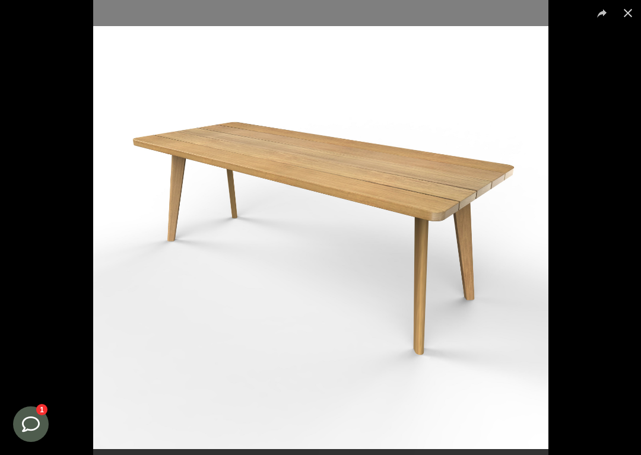
click at [619, 21] on button at bounding box center [627, 13] width 26 height 26
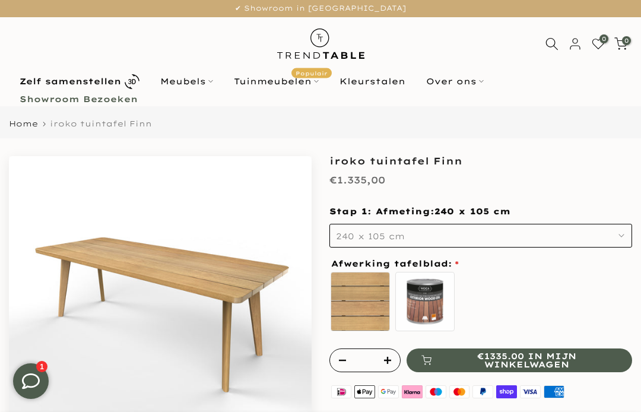
scroll to position [0, 0]
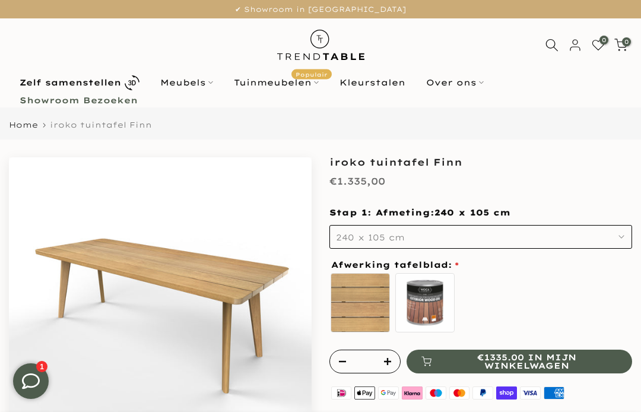
click at [44, 104] on b "Showroom Bezoeken" at bounding box center [79, 100] width 118 height 8
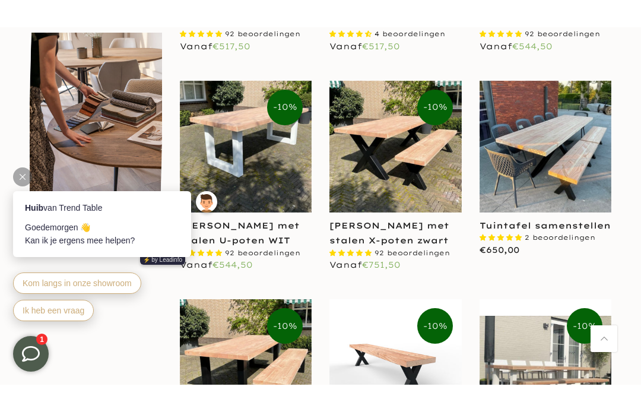
scroll to position [722, 0]
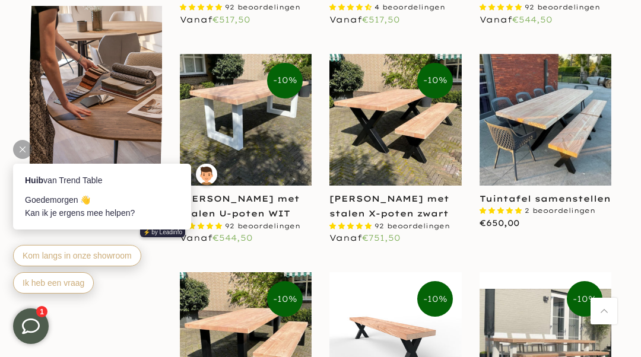
click at [230, 138] on div "Huib van Trend Table Goedemorgen 👋 Kan ik je ergens mee helpen? ⚡️ by Leadinfo …" at bounding box center [116, 222] width 231 height 171
click at [240, 127] on img at bounding box center [246, 120] width 132 height 132
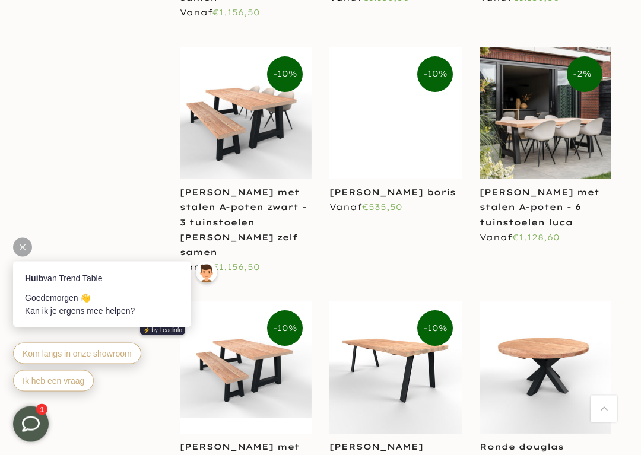
scroll to position [2591, 0]
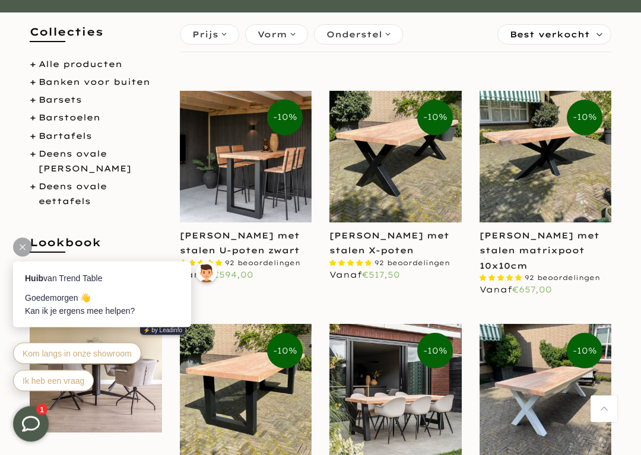
scroll to position [234, 0]
click at [50, 68] on link "Alle producten" at bounding box center [81, 64] width 84 height 11
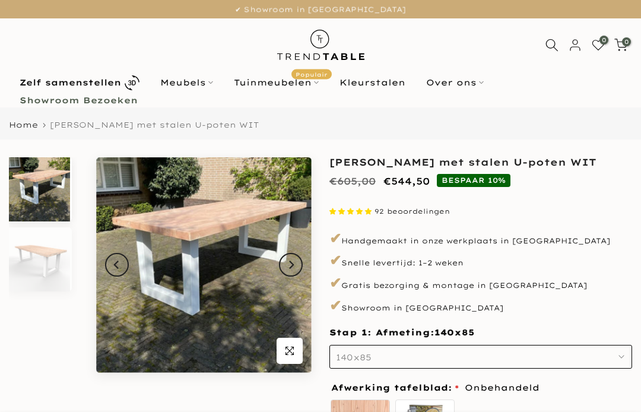
click at [621, 349] on button "140x85" at bounding box center [480, 357] width 302 height 24
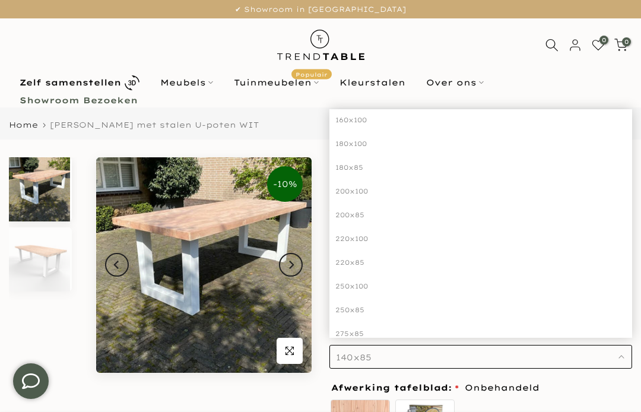
scroll to position [82, 0]
click at [368, 282] on div "250x100" at bounding box center [480, 285] width 302 height 24
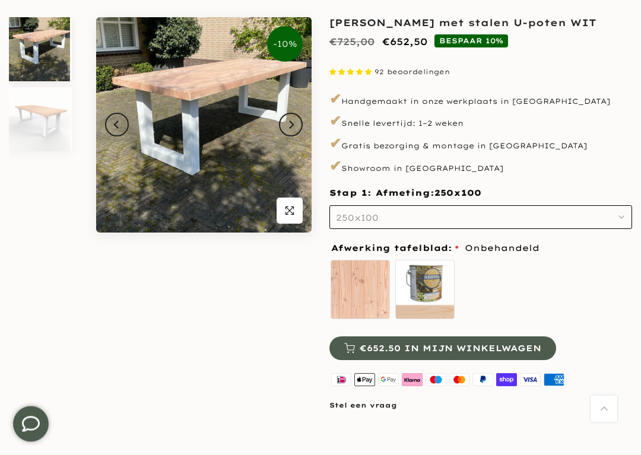
scroll to position [140, 0]
click at [428, 285] on label "zelf behandelen - beits meegeleverd" at bounding box center [424, 289] width 59 height 59
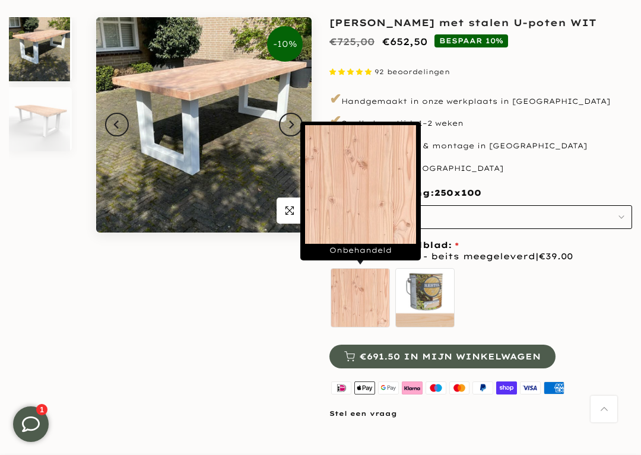
click at [357, 302] on label "Onbehandeld" at bounding box center [359, 297] width 59 height 59
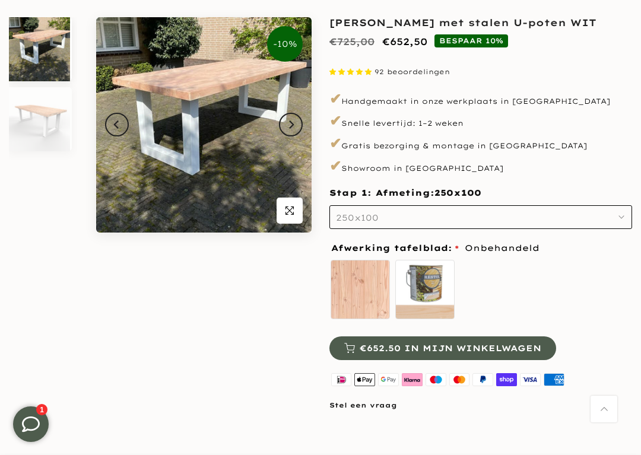
click at [64, 320] on div "-10% Uitverkocht Klik om te vergroten" at bounding box center [160, 220] width 320 height 406
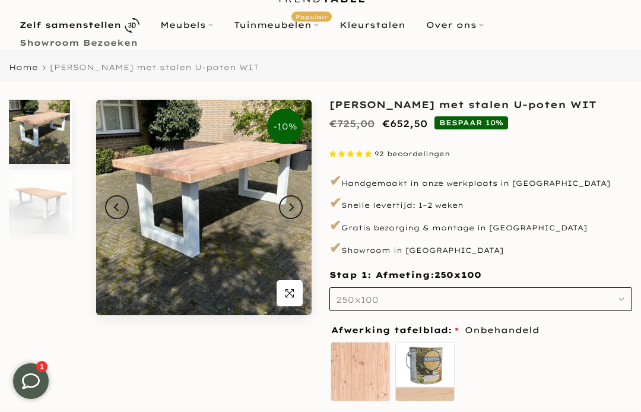
scroll to position [50, 0]
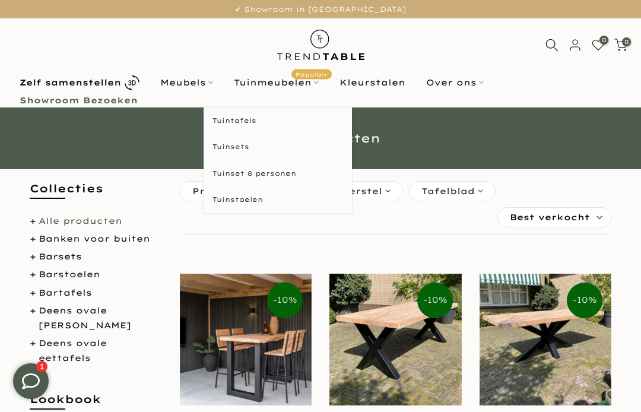
click at [288, 90] on html "Tuinmeubelen Populair" at bounding box center [276, 82] width 106 height 14
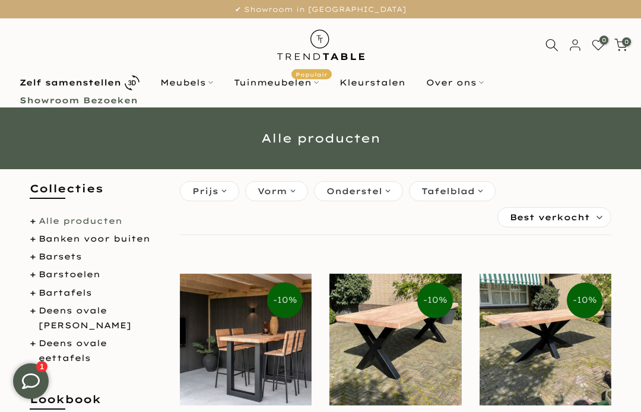
click at [272, 81] on html "Tuinmeubelen Populair" at bounding box center [276, 82] width 106 height 14
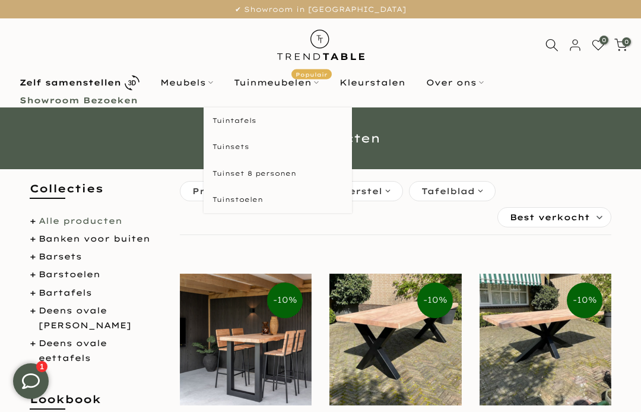
click at [230, 122] on html "Tuintafels" at bounding box center [277, 120] width 148 height 27
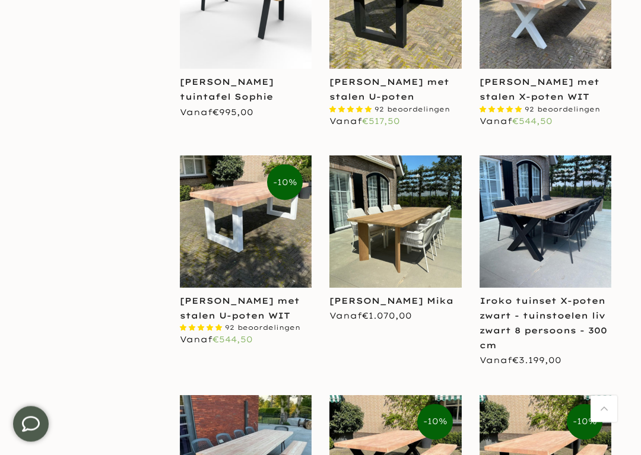
scroll to position [842, 0]
click at [390, 238] on img at bounding box center [395, 221] width 132 height 132
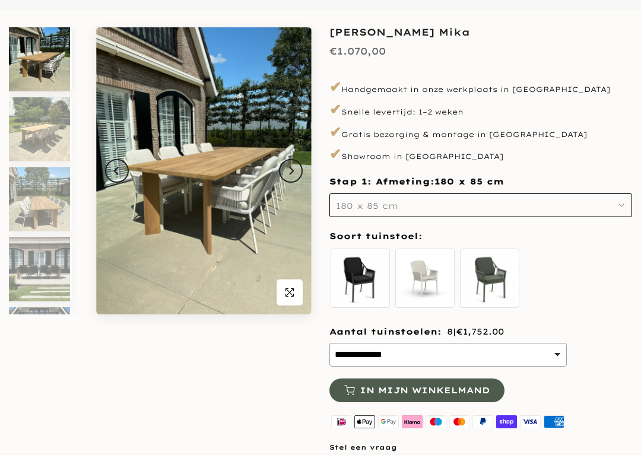
click at [616, 207] on button "180 x 85 cm" at bounding box center [480, 205] width 302 height 24
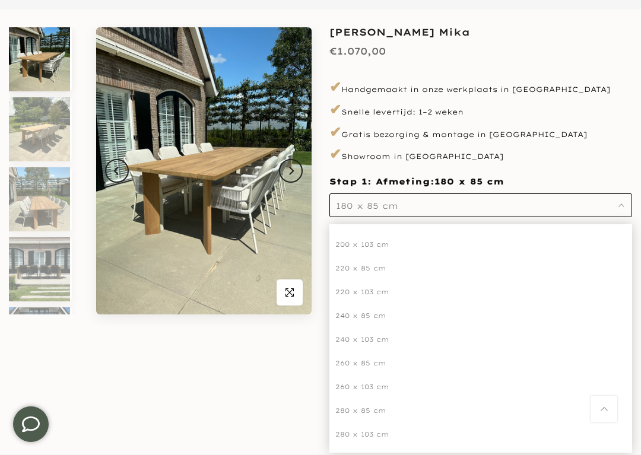
scroll to position [75, 0]
click at [368, 380] on div "260 x 103 cm" at bounding box center [480, 383] width 302 height 24
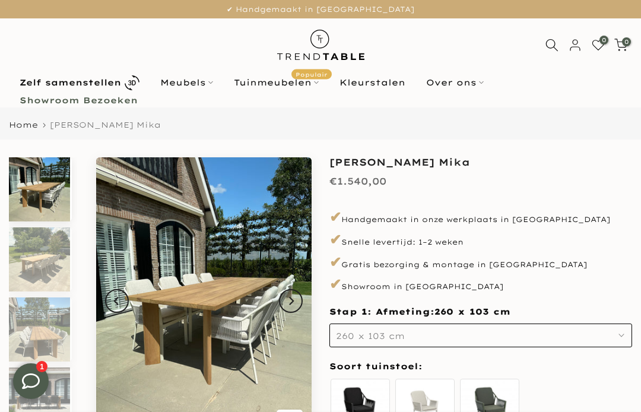
click at [625, 48] on use at bounding box center [620, 44] width 12 height 11
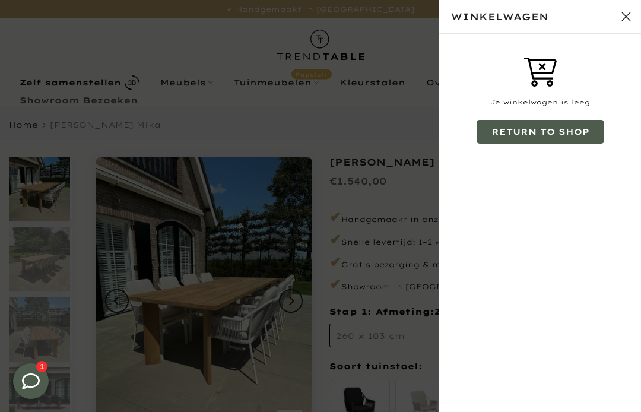
click at [626, 21] on html "Sluit winkelwagen" at bounding box center [626, 17] width 30 height 30
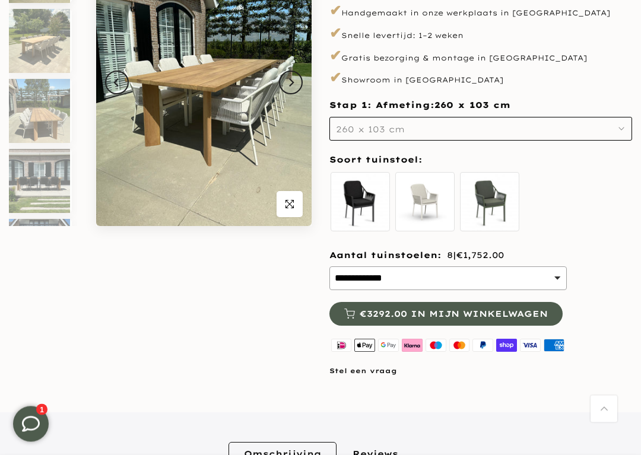
scroll to position [218, 0]
click at [553, 282] on select "**********" at bounding box center [447, 278] width 237 height 24
select select "**********"
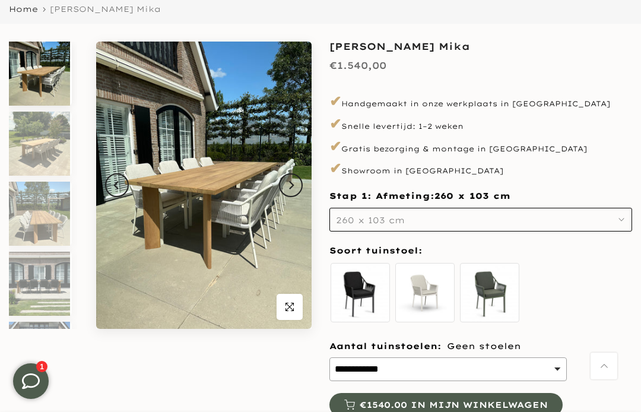
scroll to position [99, 0]
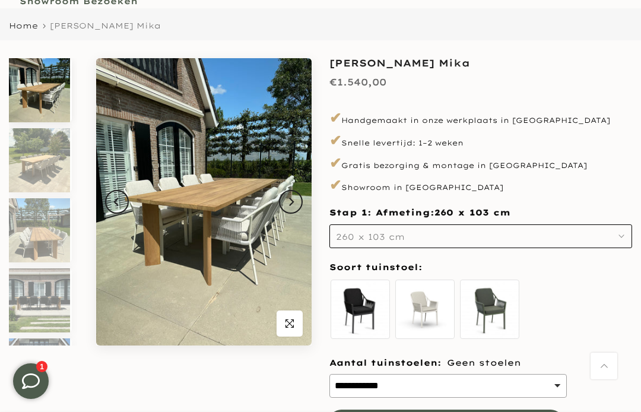
click at [40, 253] on img at bounding box center [39, 230] width 61 height 64
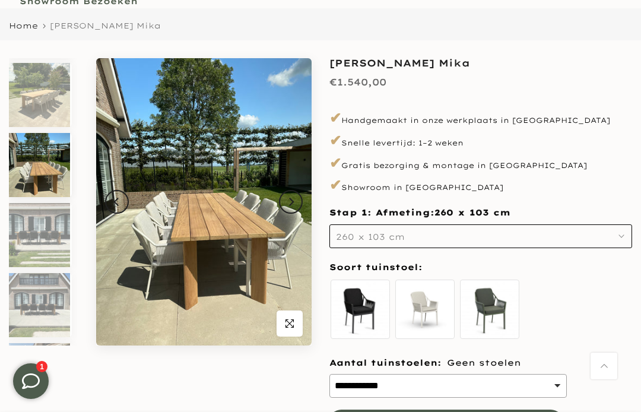
scroll to position [81, 0]
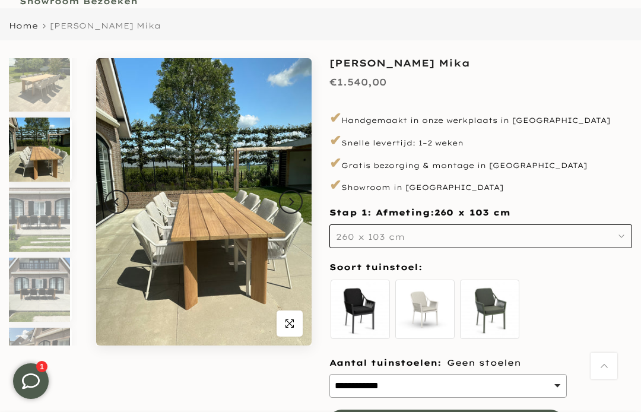
click at [43, 302] on img at bounding box center [39, 289] width 61 height 64
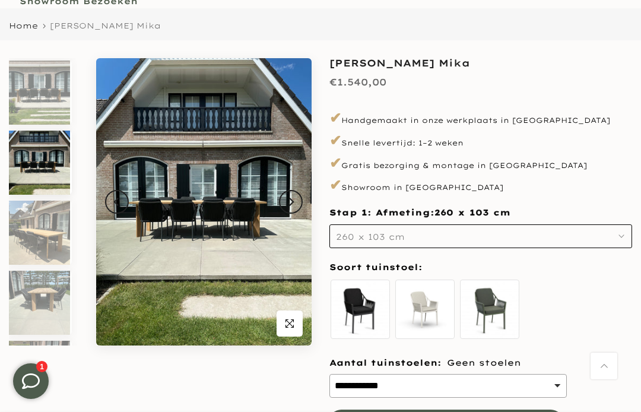
scroll to position [221, 0]
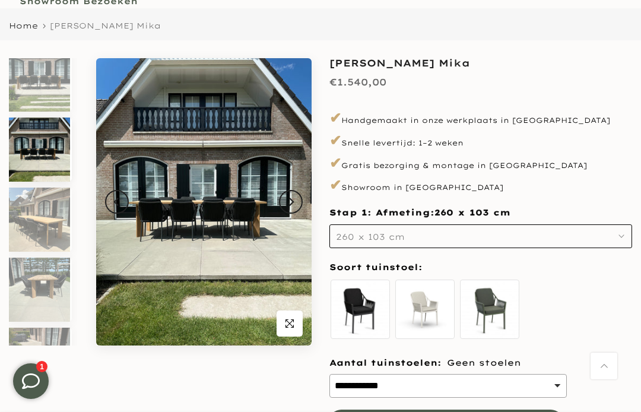
click at [43, 288] on img at bounding box center [39, 289] width 61 height 64
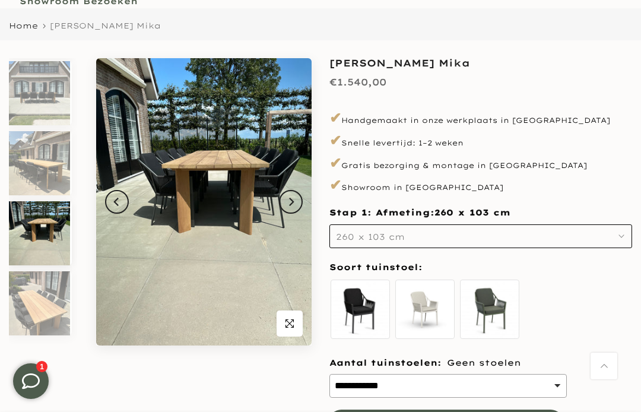
scroll to position [284, 0]
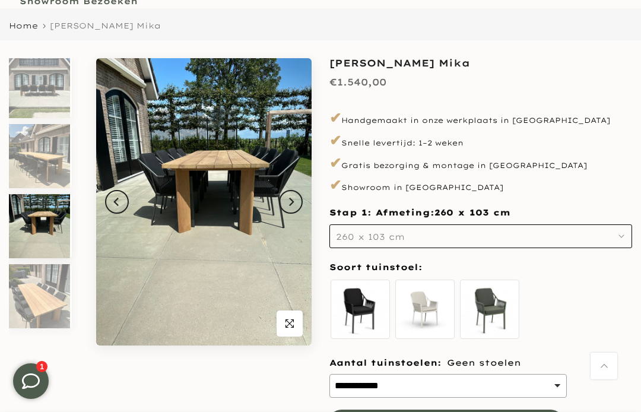
click at [609, 233] on button "260 x 103 cm" at bounding box center [480, 236] width 302 height 24
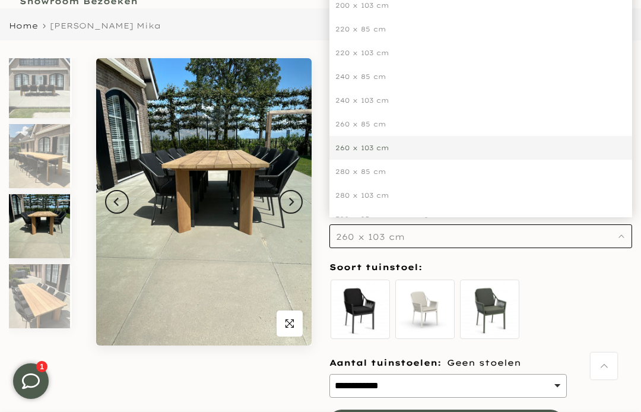
click at [380, 99] on div "240 x 103 cm" at bounding box center [480, 100] width 302 height 24
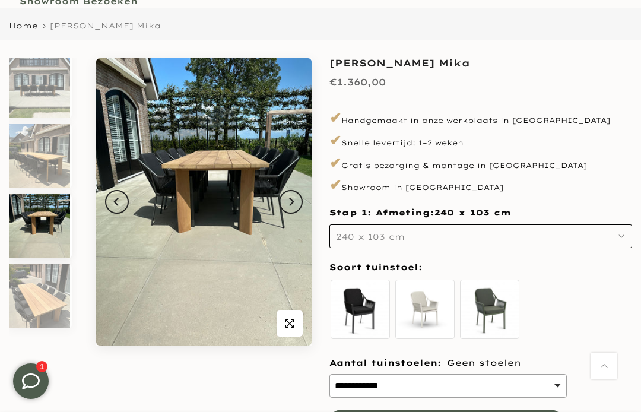
click at [43, 303] on img at bounding box center [39, 296] width 61 height 64
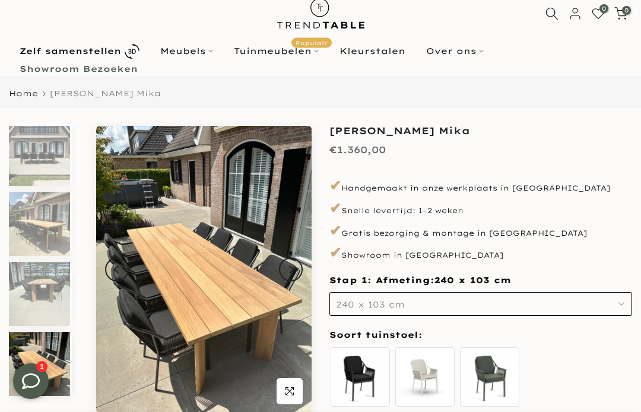
scroll to position [31, 0]
